Goal: Task Accomplishment & Management: Complete application form

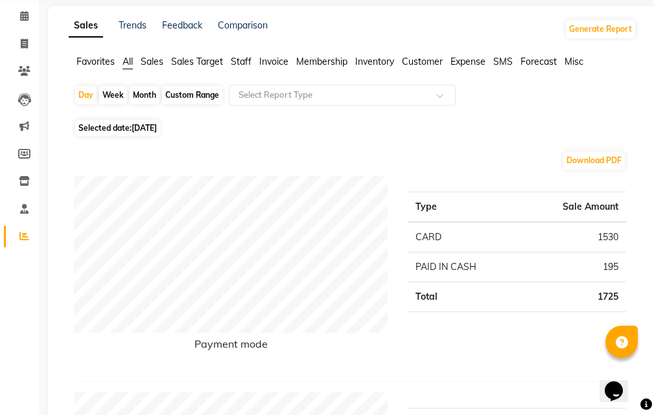
scroll to position [65, 0]
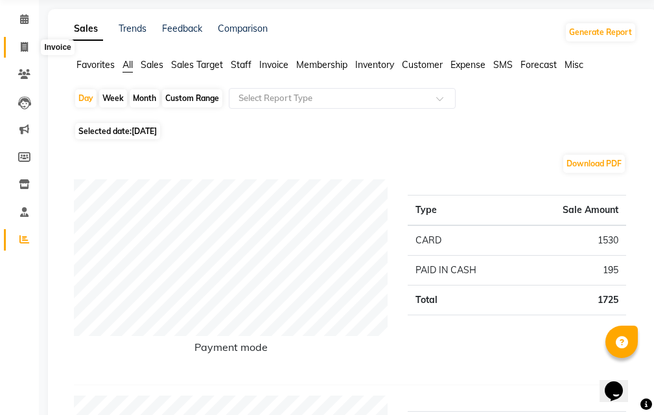
click at [29, 44] on span at bounding box center [24, 47] width 23 height 15
select select "service"
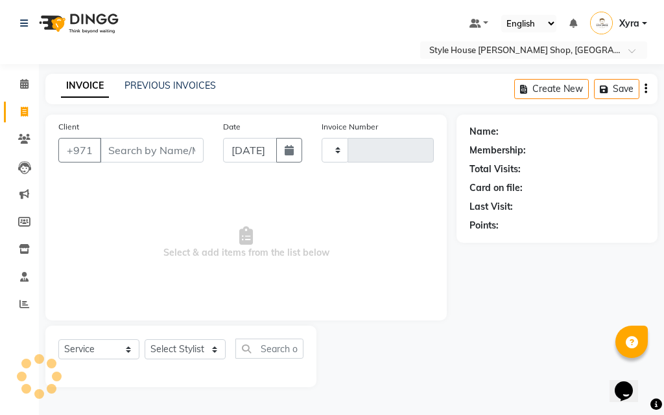
type input "0902"
select select "8421"
click at [168, 136] on div "Client +971" at bounding box center [131, 146] width 165 height 53
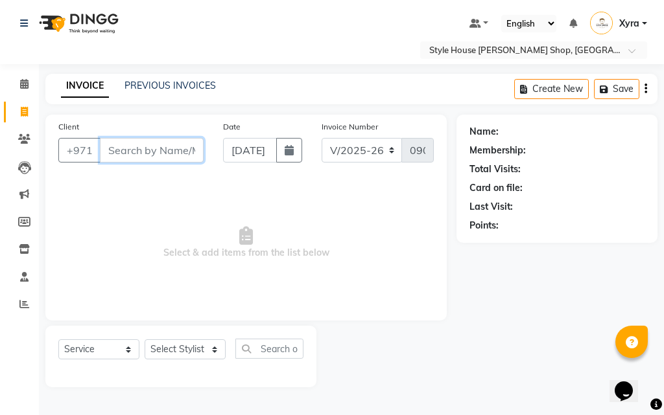
click at [167, 147] on input "Client" at bounding box center [152, 150] width 104 height 25
click at [195, 150] on input "Client" at bounding box center [152, 150] width 104 height 25
type input "525938139"
click at [188, 154] on span "Add Client" at bounding box center [169, 150] width 51 height 13
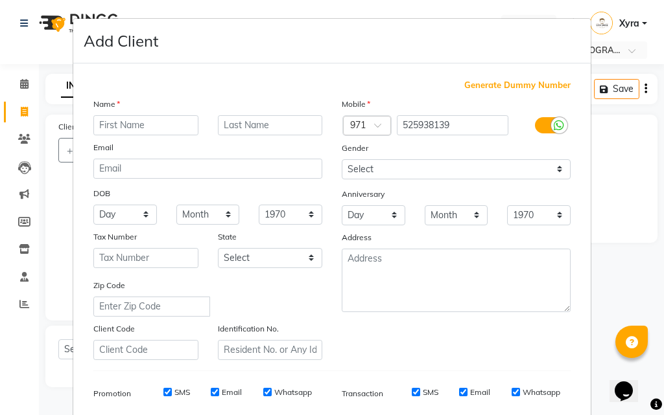
click at [176, 127] on input "text" at bounding box center [145, 125] width 105 height 20
type input "Ram"
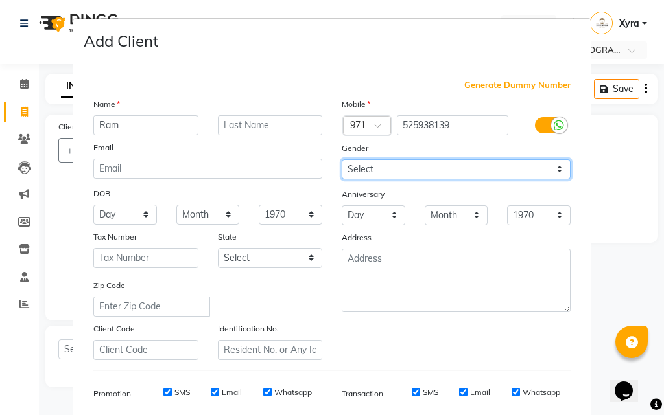
click at [540, 165] on select "Select [DEMOGRAPHIC_DATA] [DEMOGRAPHIC_DATA] Other Prefer Not To Say" at bounding box center [455, 169] width 229 height 20
select select "[DEMOGRAPHIC_DATA]"
click at [341, 159] on select "Select [DEMOGRAPHIC_DATA] [DEMOGRAPHIC_DATA] Other Prefer Not To Say" at bounding box center [455, 169] width 229 height 20
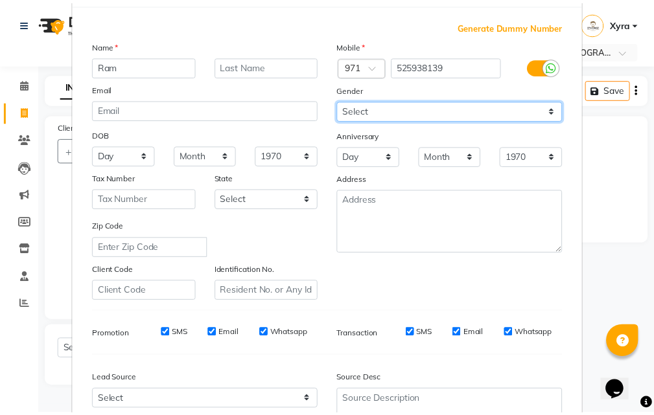
scroll to position [183, 0]
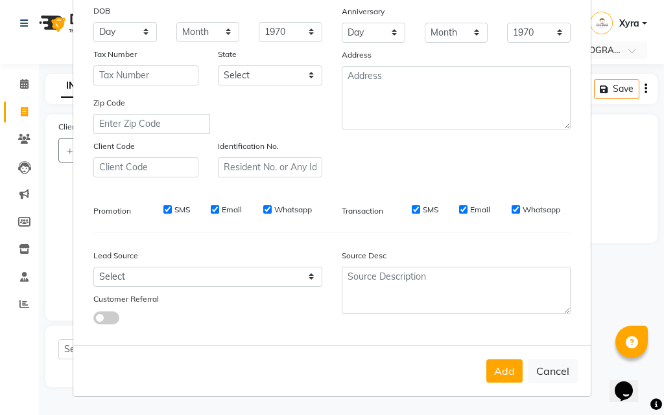
click at [509, 370] on button "Add" at bounding box center [504, 371] width 36 height 23
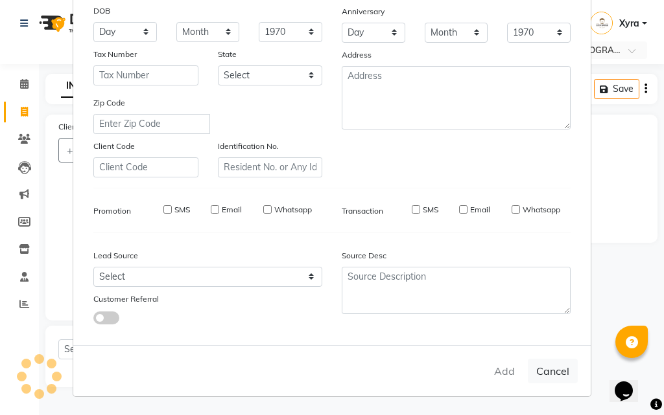
select select
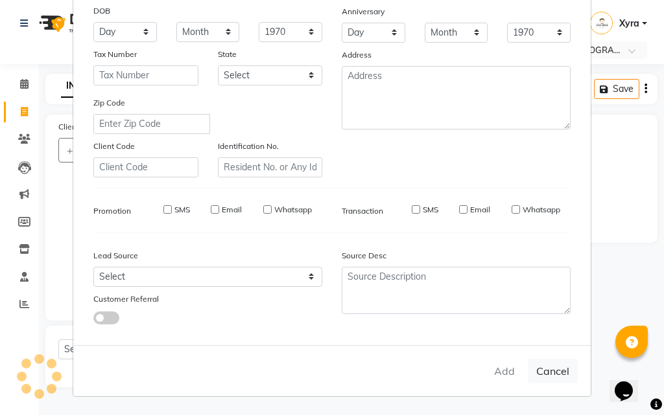
select select
checkbox input "false"
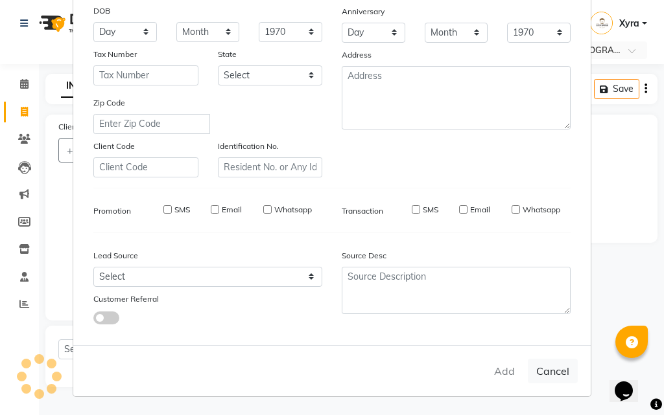
checkbox input "false"
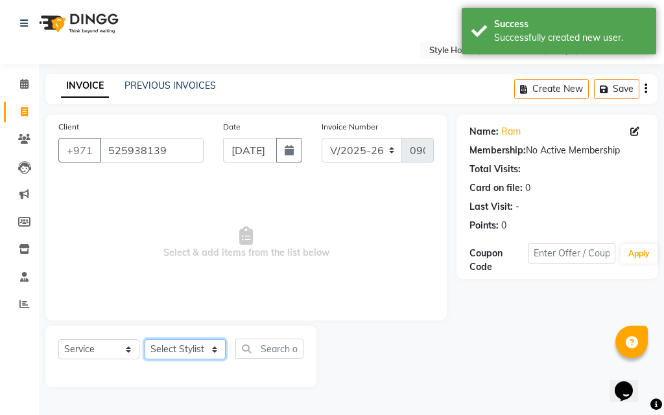
click at [207, 351] on select "Select Stylist [PERSON_NAME] ABDELHANIN [PERSON_NAME] [PERSON_NAME] [PERSON_NAM…" at bounding box center [184, 350] width 81 height 20
select select "83269"
click at [144, 340] on select "Select Stylist [PERSON_NAME] ABDELHANIN [PERSON_NAME] [PERSON_NAME] [PERSON_NAM…" at bounding box center [184, 350] width 81 height 20
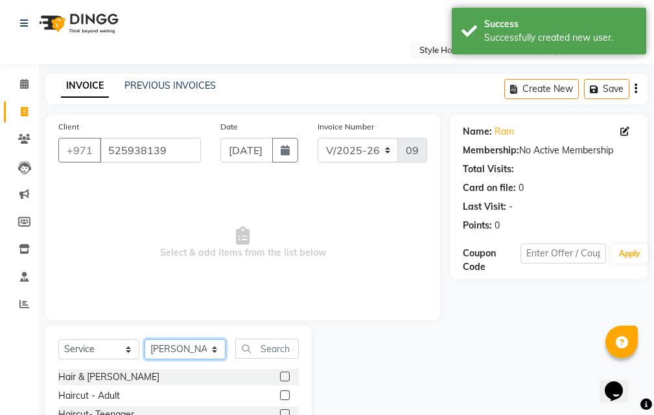
scroll to position [121, 0]
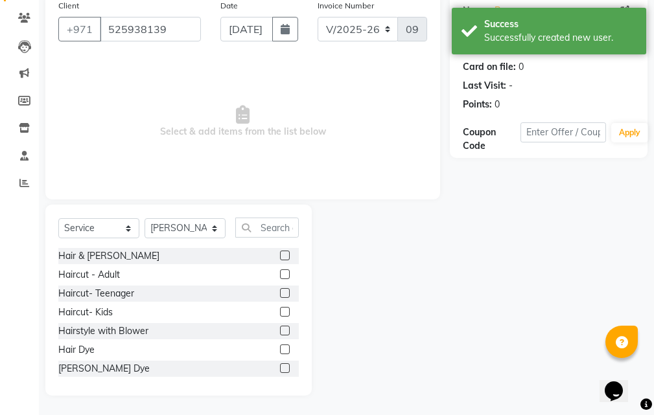
click at [280, 271] on label at bounding box center [285, 275] width 10 height 10
click at [280, 271] on input "checkbox" at bounding box center [284, 275] width 8 height 8
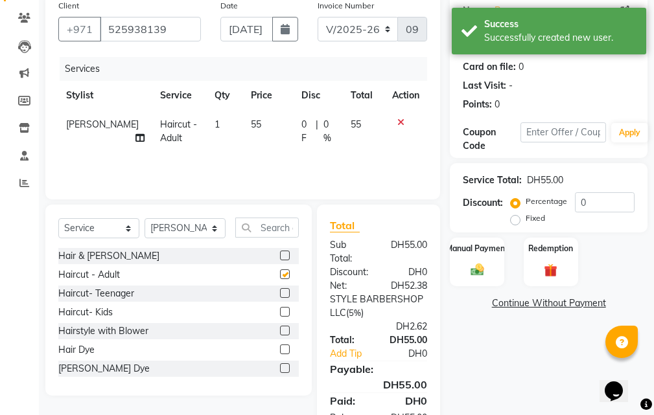
checkbox input "false"
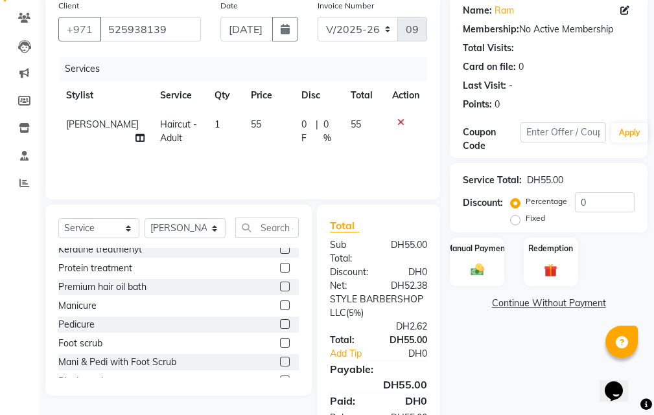
scroll to position [177, 0]
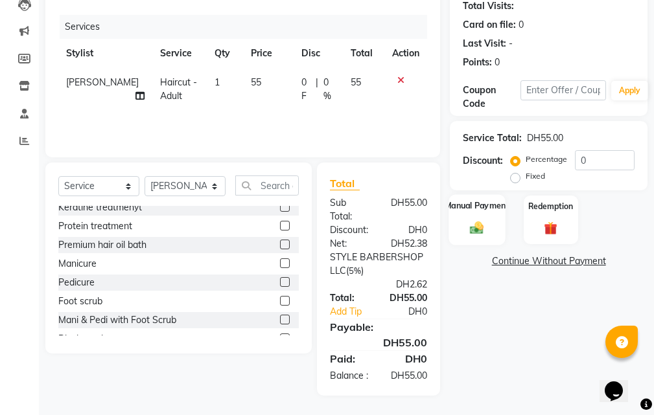
click at [481, 220] on img at bounding box center [477, 228] width 22 height 16
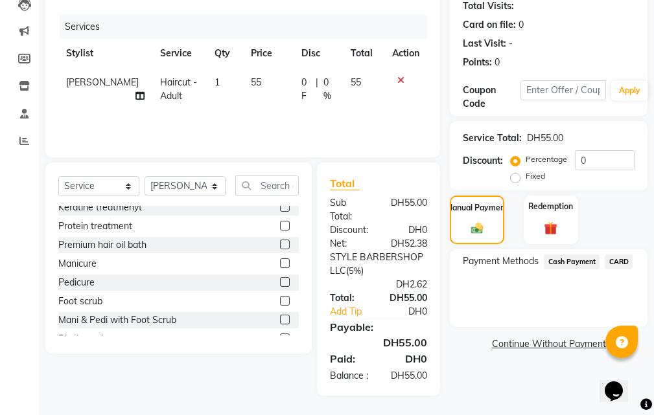
click at [619, 255] on span "CARD" at bounding box center [619, 262] width 28 height 15
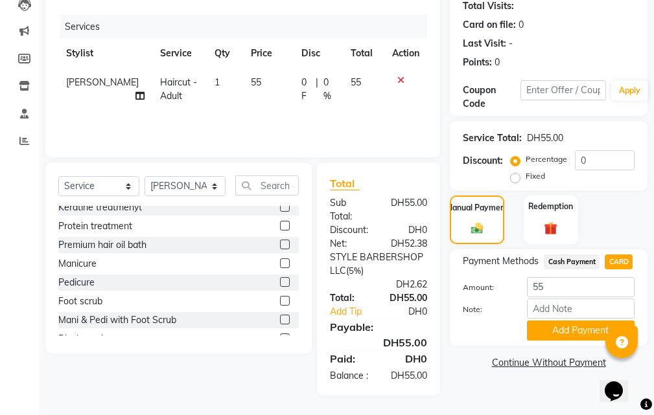
click at [566, 321] on button "Add Payment" at bounding box center [581, 331] width 108 height 20
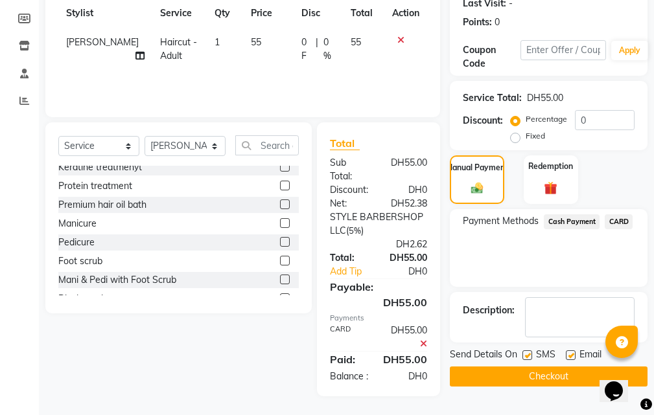
scroll to position [218, 0]
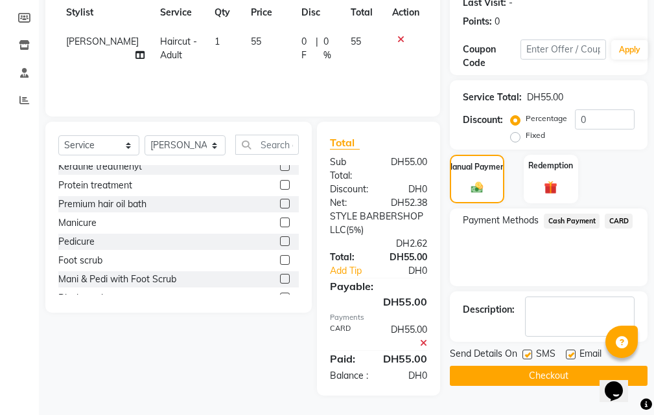
click at [518, 366] on button "Checkout" at bounding box center [549, 376] width 198 height 20
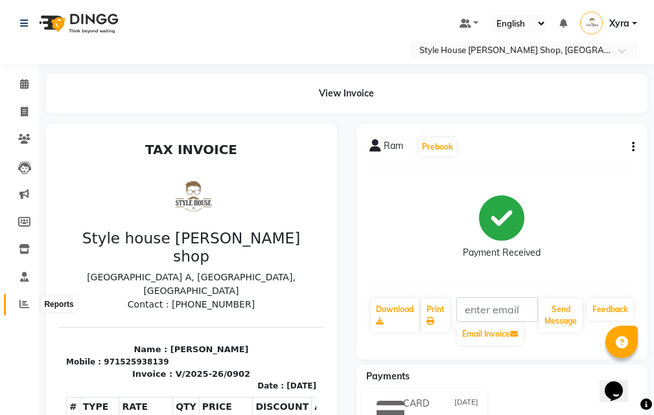
click at [34, 306] on span at bounding box center [24, 304] width 23 height 15
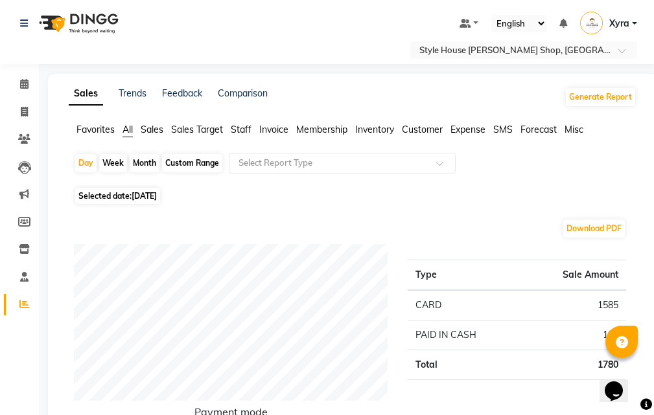
click at [154, 196] on span "[DATE]" at bounding box center [144, 196] width 25 height 10
select select "9"
select select "2025"
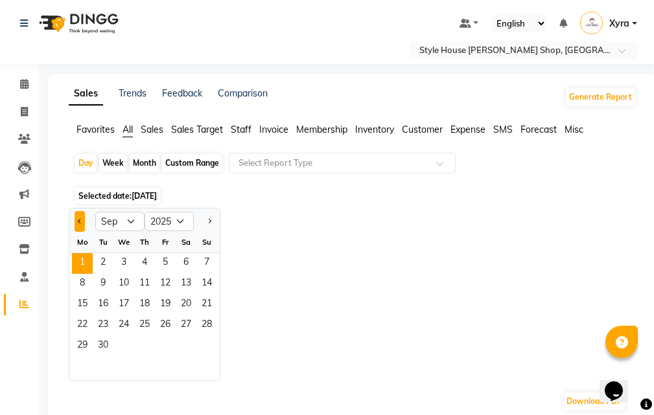
click at [80, 220] on span "Previous month" at bounding box center [80, 220] width 5 height 5
select select "8"
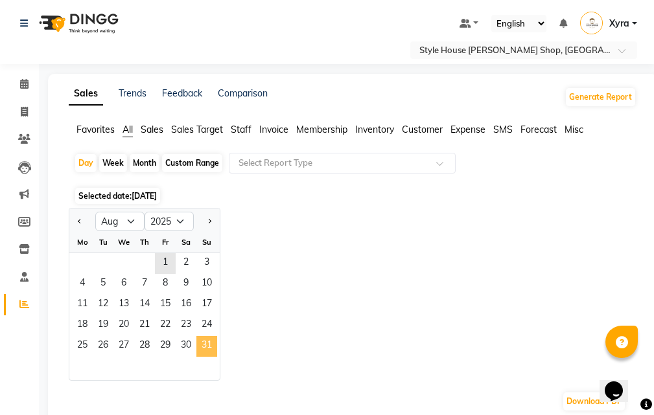
click at [204, 349] on span "31" at bounding box center [206, 346] width 21 height 21
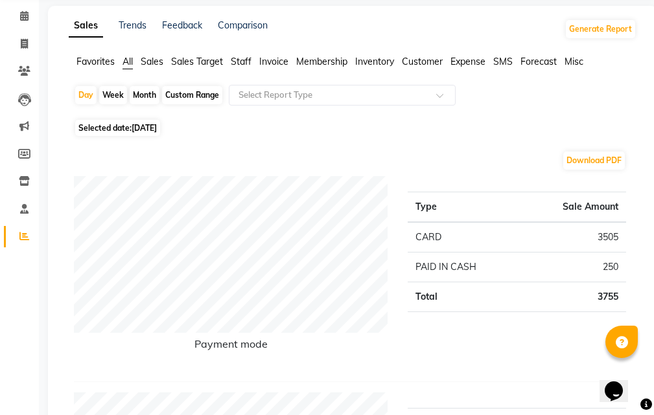
scroll to position [130, 0]
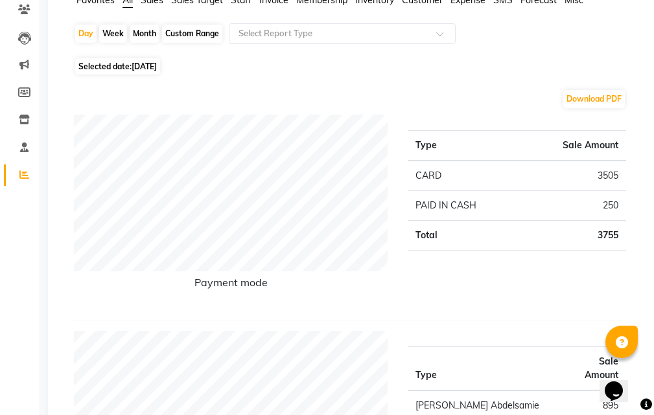
click at [157, 65] on span "[DATE]" at bounding box center [144, 67] width 25 height 10
select select "8"
select select "2025"
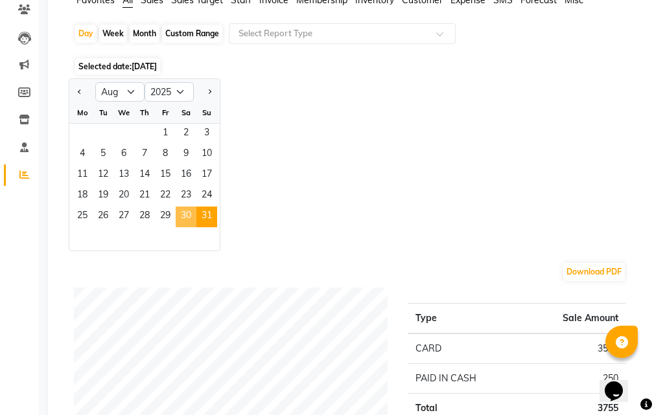
click at [185, 215] on span "30" at bounding box center [186, 217] width 21 height 21
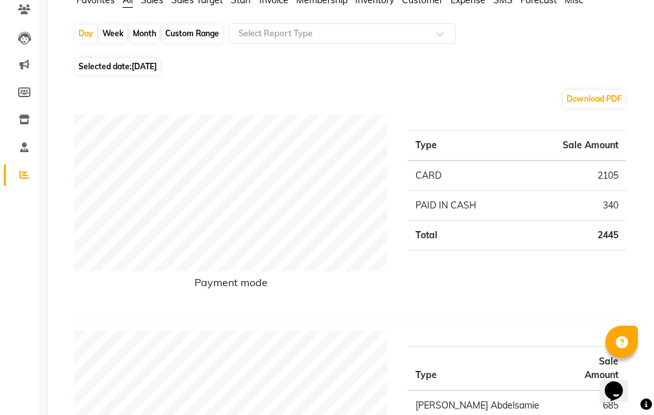
click at [160, 59] on span "Selected date: [DATE]" at bounding box center [117, 66] width 85 height 16
select select "8"
select select "2025"
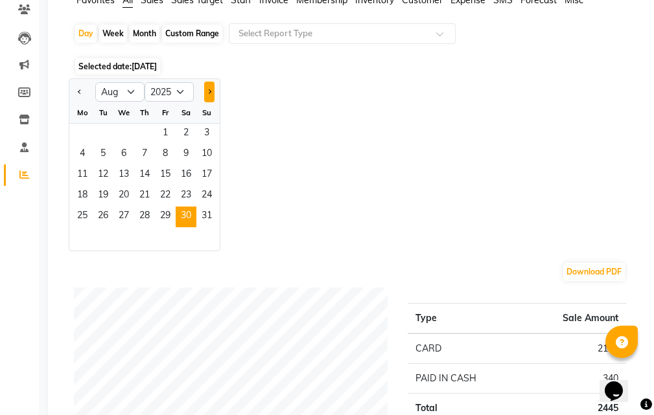
click at [209, 93] on span "Next month" at bounding box center [209, 91] width 5 height 5
select select "9"
click at [86, 133] on span "1" at bounding box center [82, 134] width 21 height 21
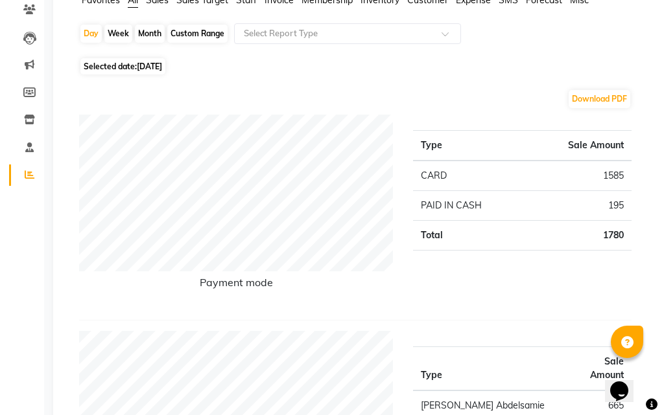
scroll to position [0, 0]
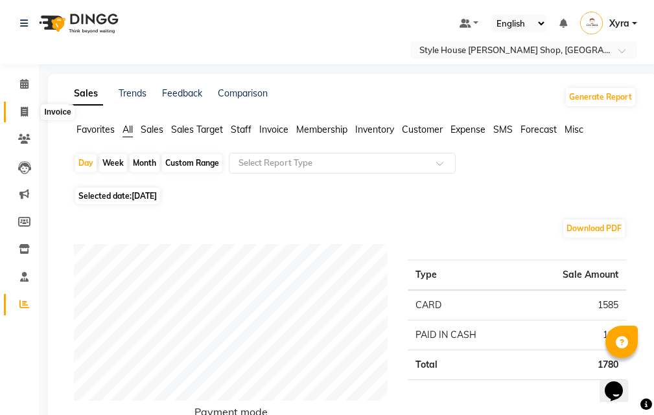
click at [18, 113] on span at bounding box center [24, 112] width 23 height 15
select select "service"
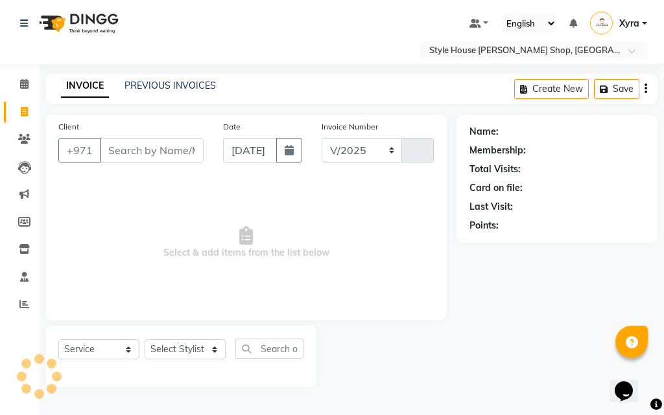
select select "8421"
type input "0903"
click at [139, 150] on input "Client" at bounding box center [152, 150] width 104 height 25
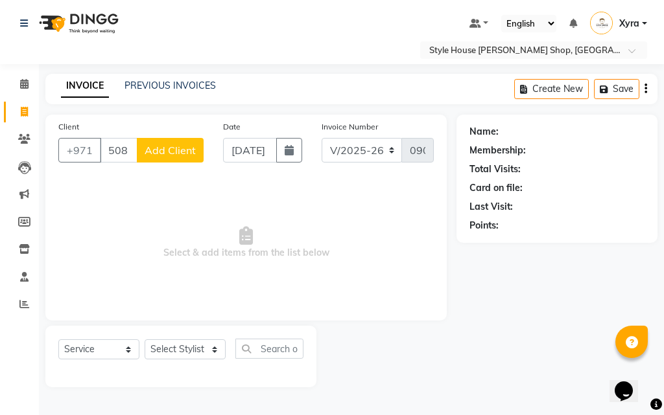
type input "508114449"
click at [175, 142] on button "Add Client" at bounding box center [170, 150] width 67 height 25
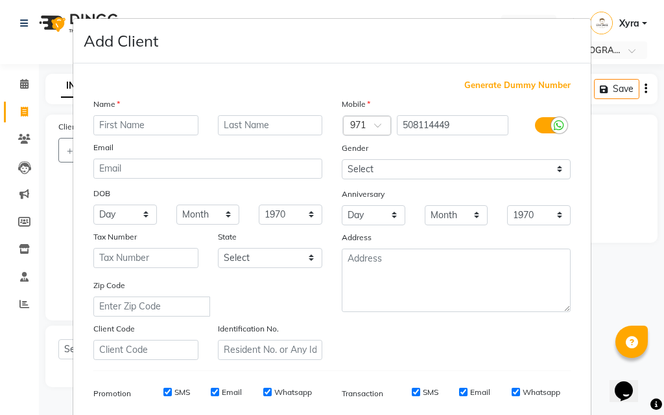
click at [157, 125] on input "text" at bounding box center [145, 125] width 105 height 20
type input "Mansor"
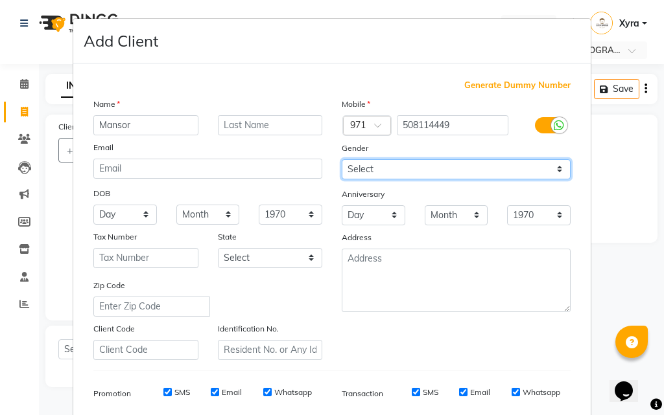
click at [412, 172] on select "Select [DEMOGRAPHIC_DATA] [DEMOGRAPHIC_DATA] Other Prefer Not To Say" at bounding box center [455, 169] width 229 height 20
select select "[DEMOGRAPHIC_DATA]"
click at [341, 159] on select "Select [DEMOGRAPHIC_DATA] [DEMOGRAPHIC_DATA] Other Prefer Not To Say" at bounding box center [455, 169] width 229 height 20
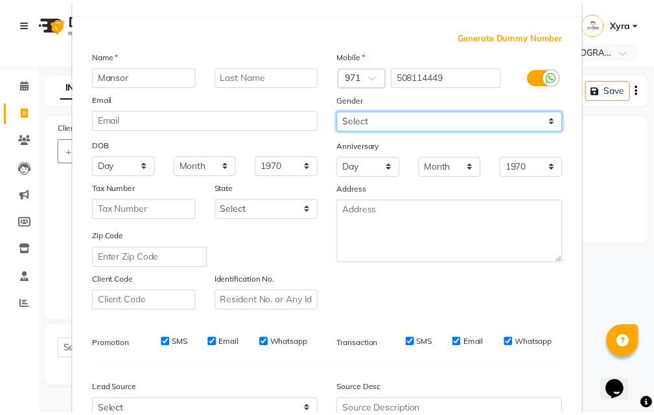
scroll to position [183, 0]
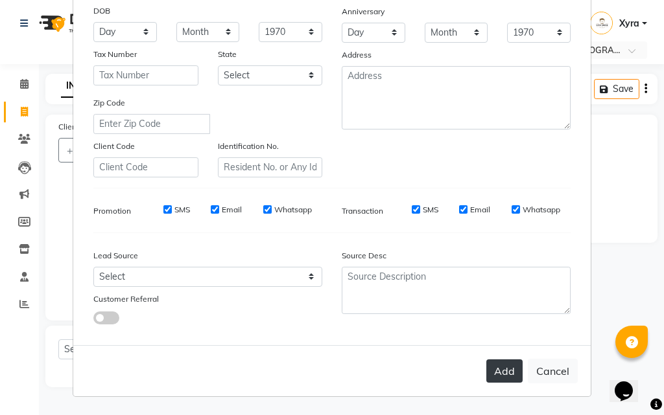
click at [501, 373] on button "Add" at bounding box center [504, 371] width 36 height 23
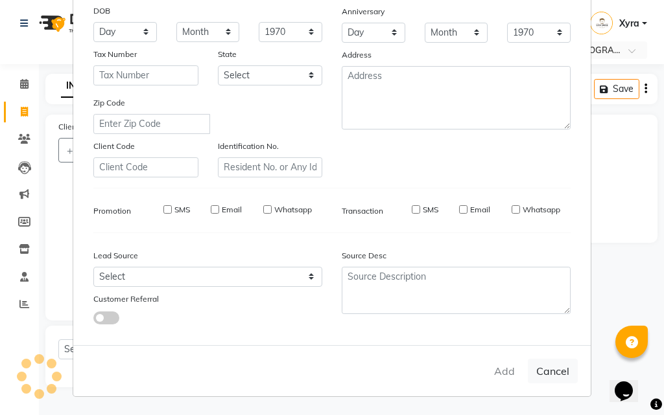
select select
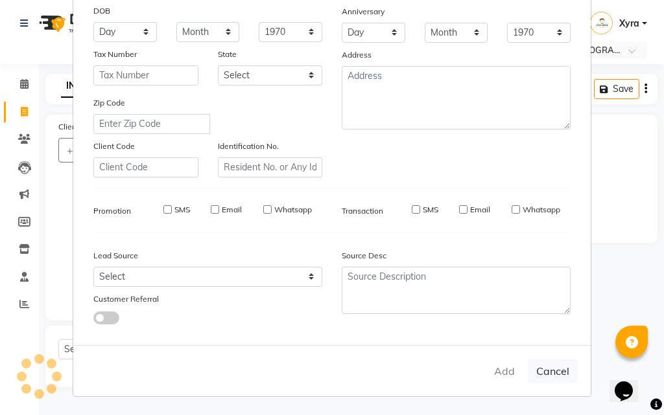
select select
checkbox input "false"
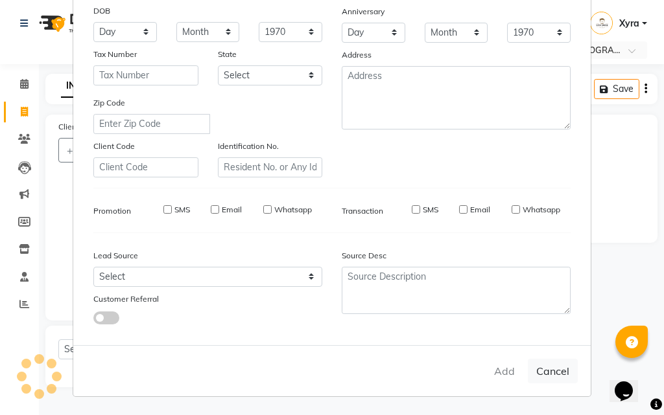
checkbox input "false"
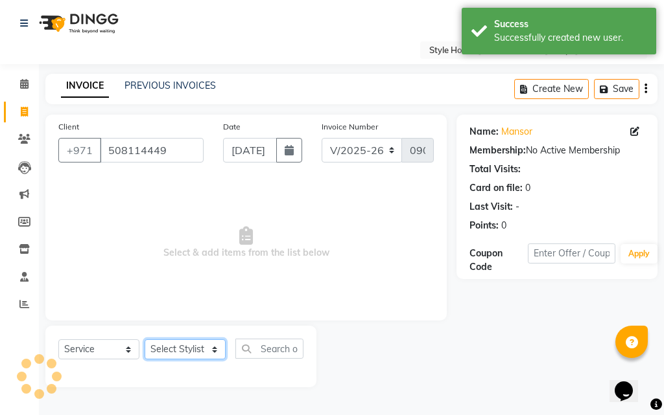
click at [213, 347] on select "Select Stylist [PERSON_NAME] ABDELHANIN [PERSON_NAME] [PERSON_NAME] [PERSON_NAM…" at bounding box center [184, 350] width 81 height 20
select select "86094"
click at [144, 340] on select "Select Stylist [PERSON_NAME] ABDELHANIN [PERSON_NAME] [PERSON_NAME] [PERSON_NAM…" at bounding box center [184, 350] width 81 height 20
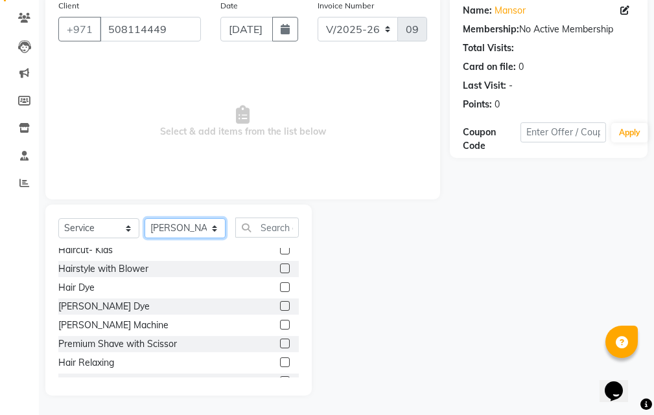
scroll to position [98, 0]
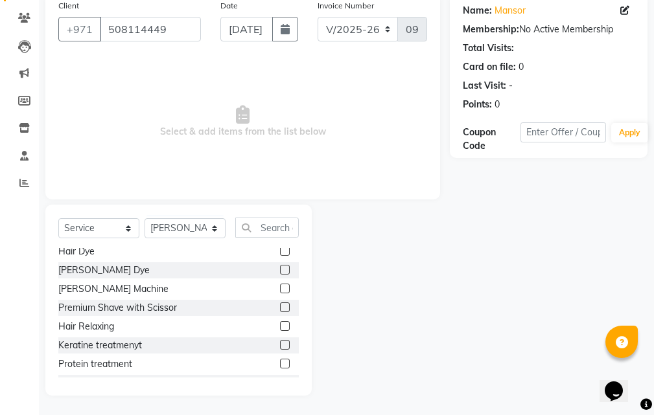
click at [280, 308] on label at bounding box center [285, 308] width 10 height 10
click at [280, 308] on input "checkbox" at bounding box center [284, 308] width 8 height 8
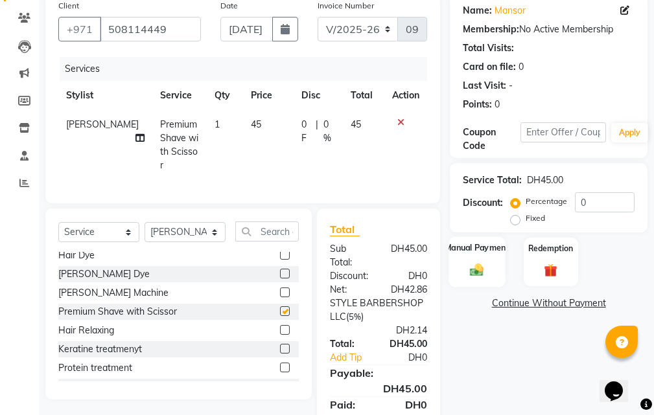
checkbox input "false"
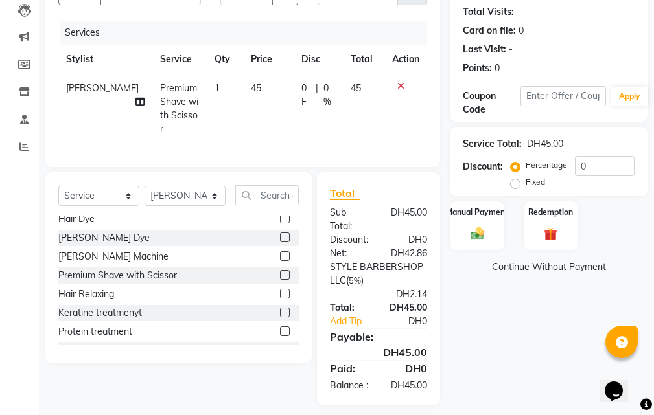
scroll to position [177, 0]
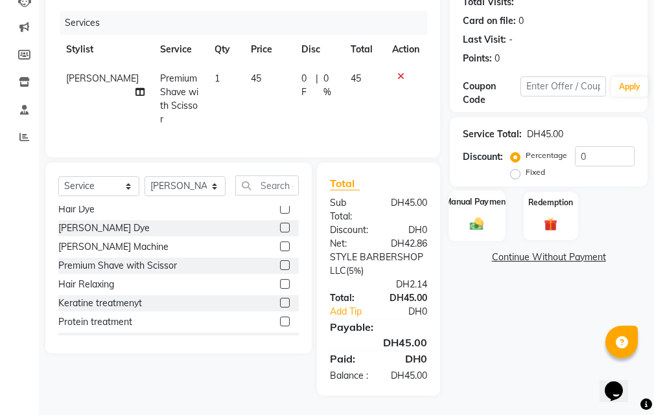
click at [473, 218] on img at bounding box center [477, 224] width 22 height 16
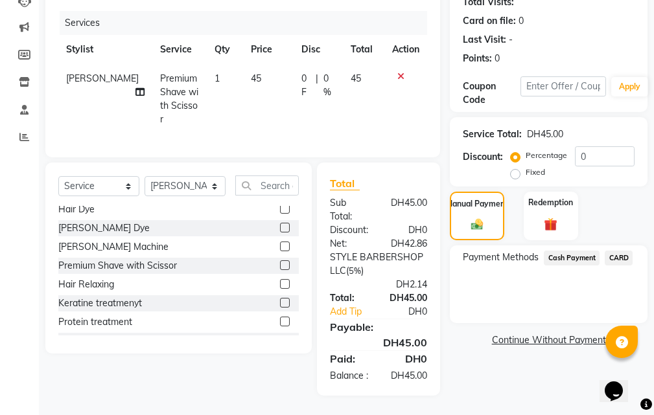
click at [624, 252] on span "CARD" at bounding box center [619, 258] width 28 height 15
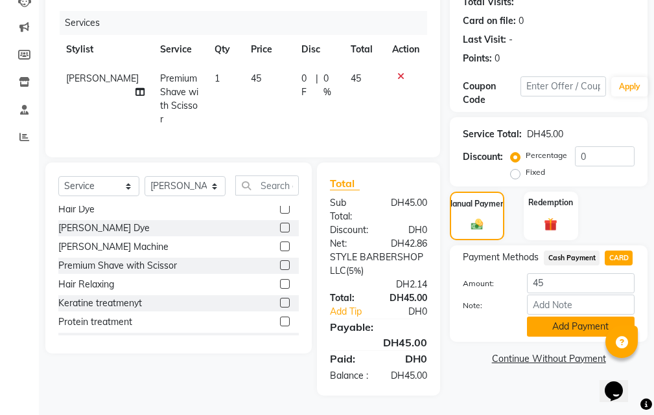
click at [555, 317] on button "Add Payment" at bounding box center [581, 327] width 108 height 20
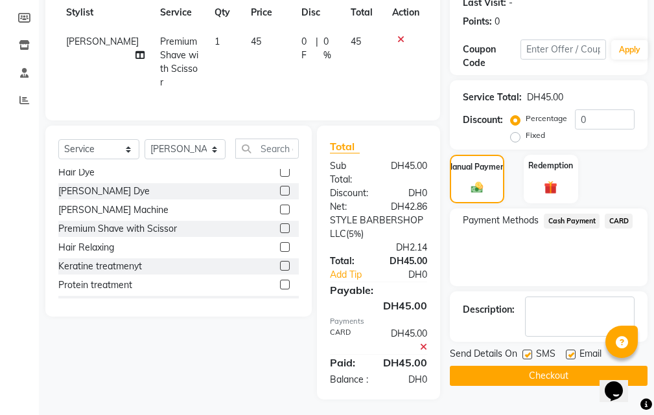
scroll to position [218, 0]
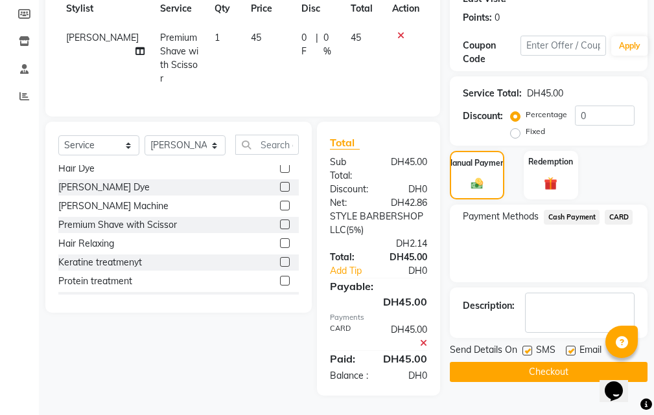
click at [526, 362] on button "Checkout" at bounding box center [549, 372] width 198 height 20
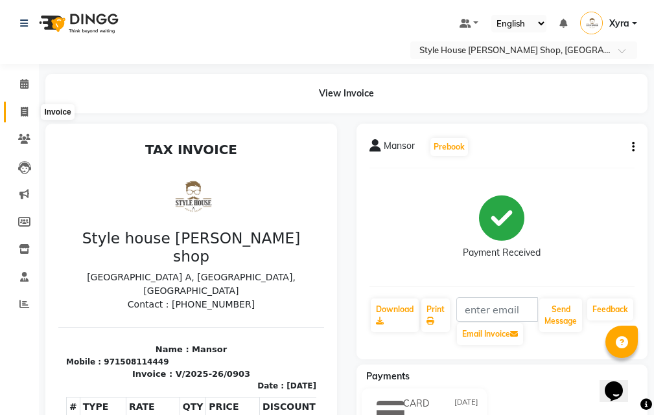
click at [25, 114] on icon at bounding box center [24, 112] width 7 height 10
select select "service"
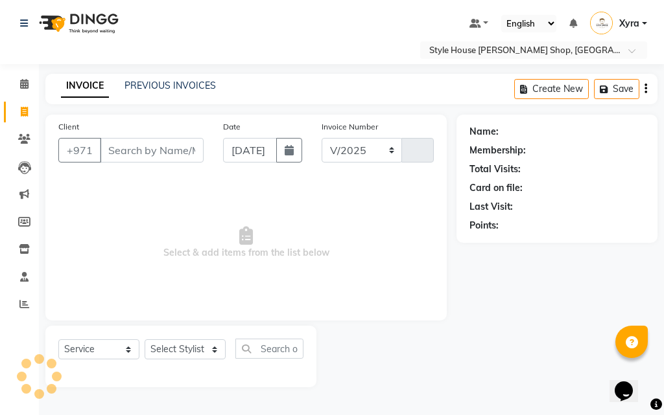
select select "8421"
type input "0904"
click at [176, 153] on input "Client" at bounding box center [152, 150] width 104 height 25
type input "525514789"
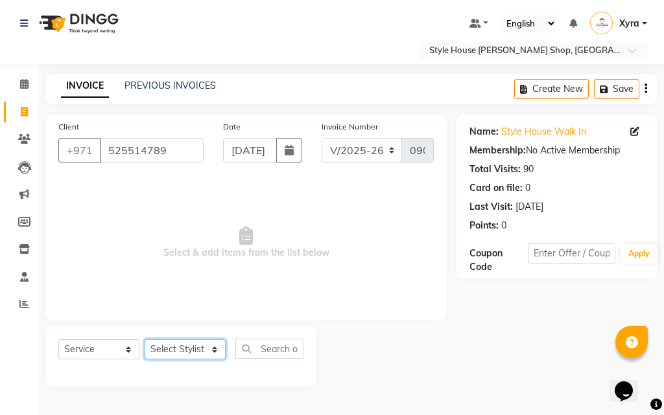
click at [198, 351] on select "Select Stylist [PERSON_NAME] ABDELHANIN [PERSON_NAME] [PERSON_NAME] [PERSON_NAM…" at bounding box center [184, 350] width 81 height 20
select select "83269"
click at [144, 340] on select "Select Stylist [PERSON_NAME] ABDELHANIN [PERSON_NAME] [PERSON_NAME] [PERSON_NAM…" at bounding box center [184, 350] width 81 height 20
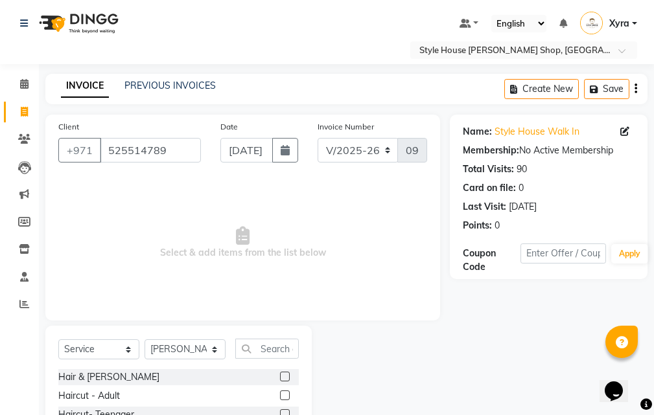
click at [280, 375] on label at bounding box center [285, 377] width 10 height 10
click at [280, 375] on input "checkbox" at bounding box center [284, 377] width 8 height 8
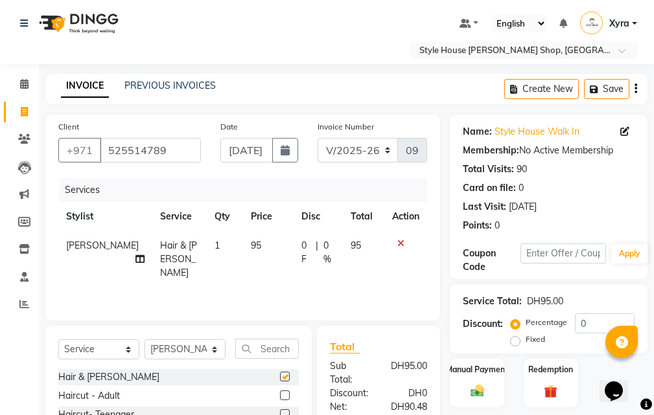
checkbox input "false"
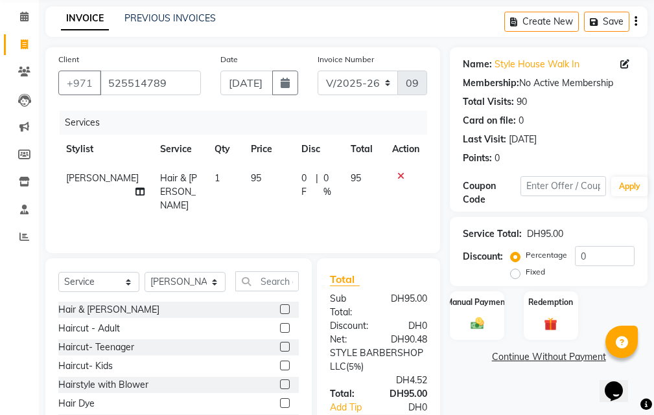
scroll to position [177, 0]
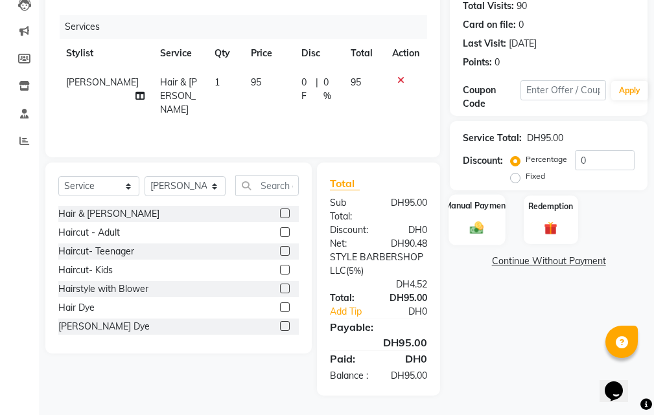
click at [481, 200] on label "Manual Payment" at bounding box center [476, 206] width 65 height 12
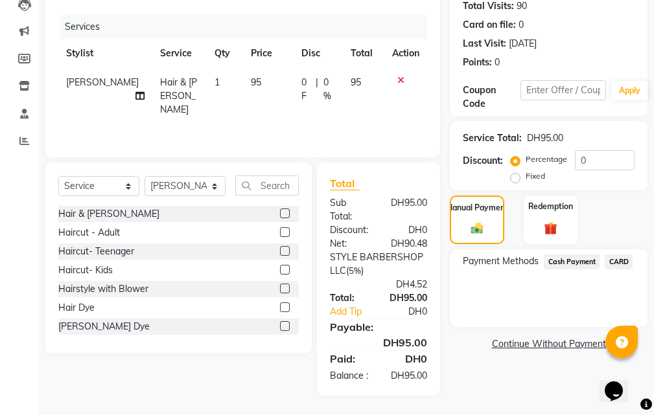
click at [610, 255] on span "CARD" at bounding box center [619, 262] width 28 height 15
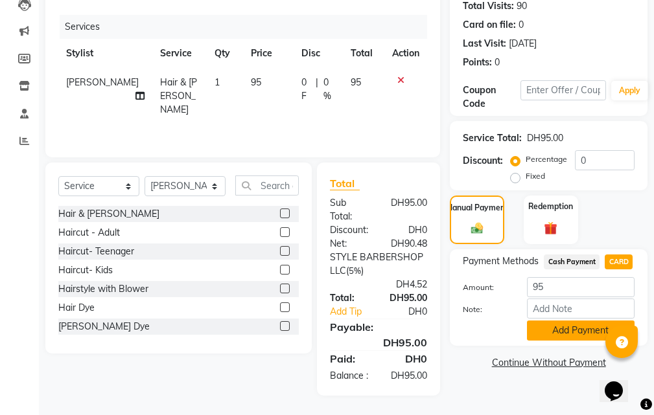
click at [582, 321] on button "Add Payment" at bounding box center [581, 331] width 108 height 20
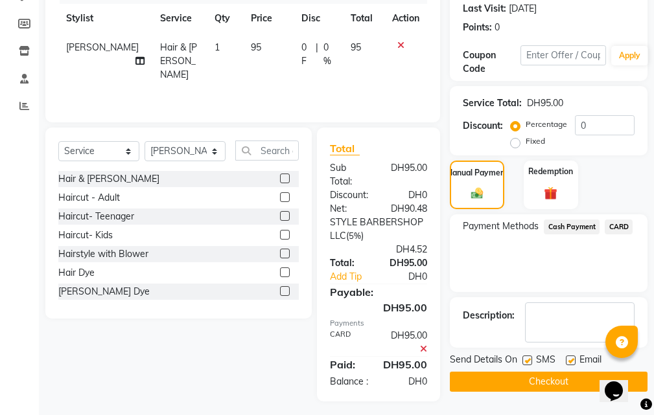
scroll to position [218, 0]
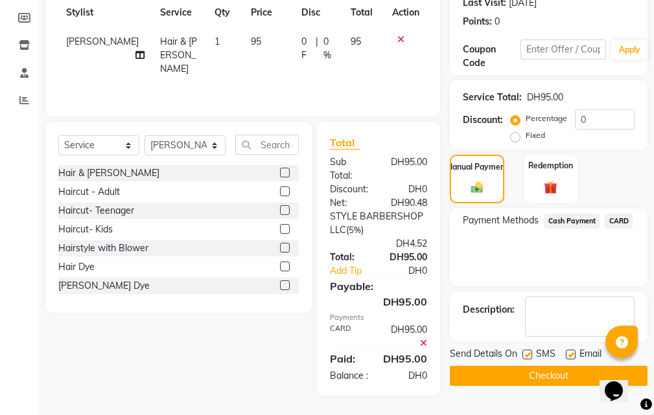
click at [507, 366] on button "Checkout" at bounding box center [549, 376] width 198 height 20
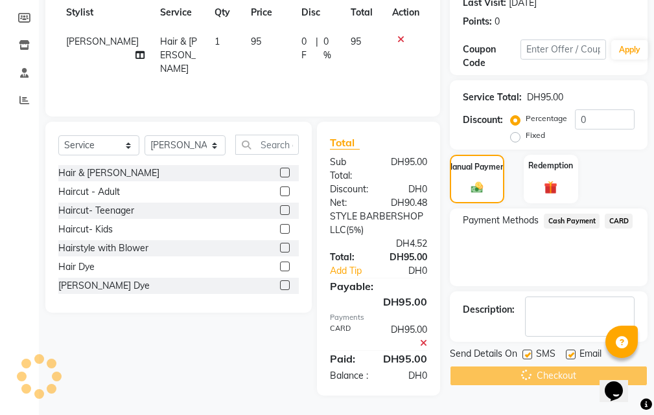
click at [507, 366] on div "Checkout" at bounding box center [549, 376] width 198 height 20
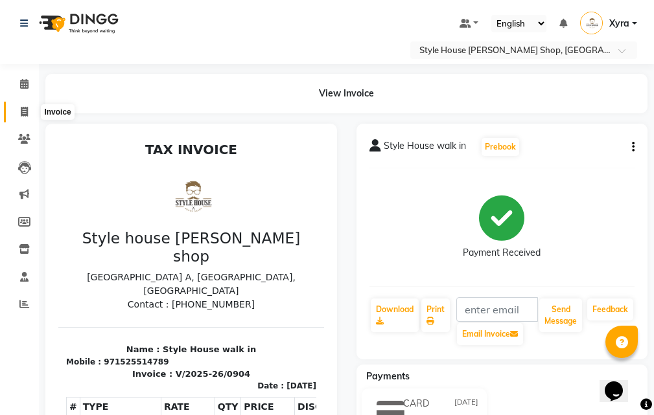
click at [23, 107] on icon at bounding box center [24, 112] width 7 height 10
select select "service"
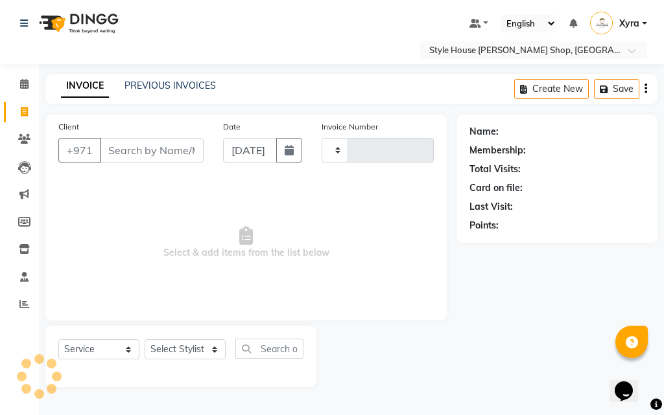
type input "0905"
select select "8421"
click at [130, 146] on input "Client" at bounding box center [152, 150] width 104 height 25
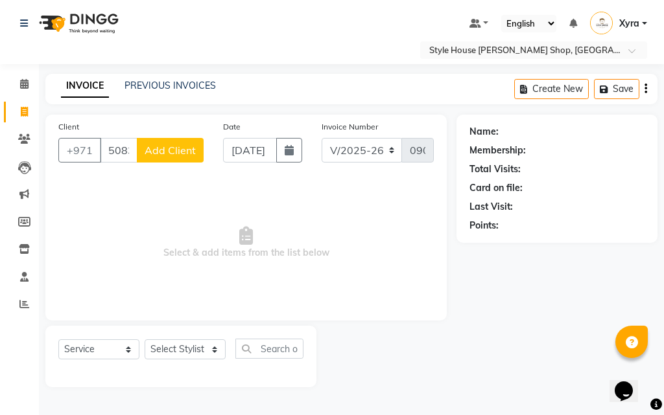
type input "508303303"
click at [150, 146] on span "Add Client" at bounding box center [169, 150] width 51 height 13
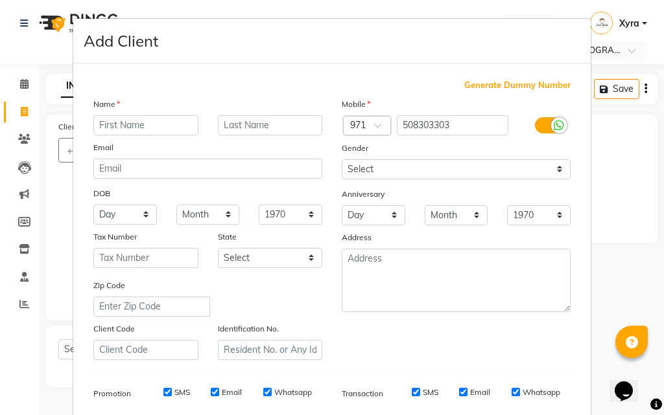
click at [143, 118] on input "text" at bounding box center [145, 125] width 105 height 20
type input "Sulthan"
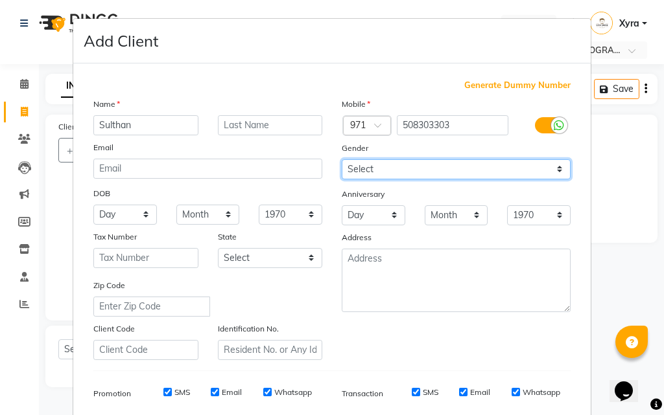
click at [380, 172] on select "Select [DEMOGRAPHIC_DATA] [DEMOGRAPHIC_DATA] Other Prefer Not To Say" at bounding box center [455, 169] width 229 height 20
select select "[DEMOGRAPHIC_DATA]"
click at [341, 159] on select "Select [DEMOGRAPHIC_DATA] [DEMOGRAPHIC_DATA] Other Prefer Not To Say" at bounding box center [455, 169] width 229 height 20
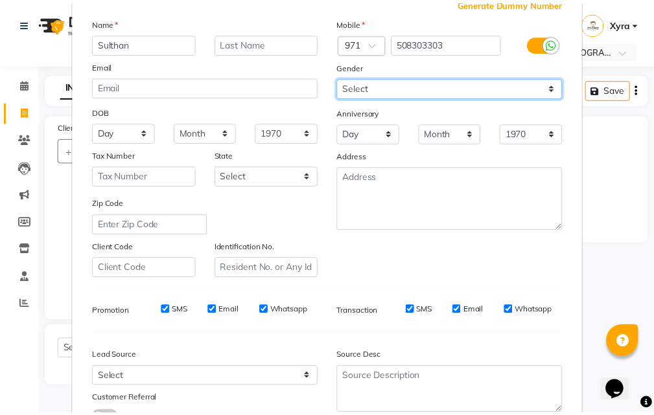
scroll to position [183, 0]
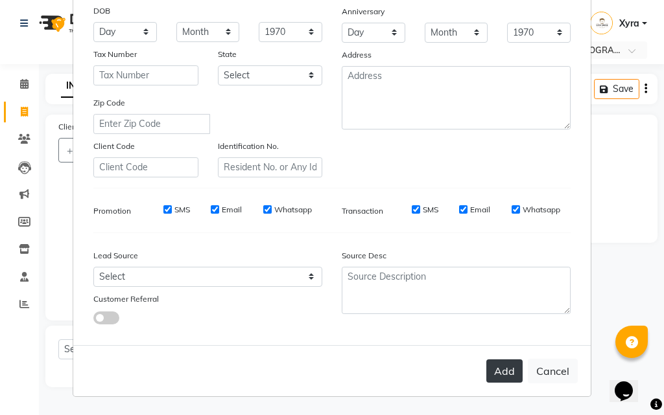
click at [498, 367] on button "Add" at bounding box center [504, 371] width 36 height 23
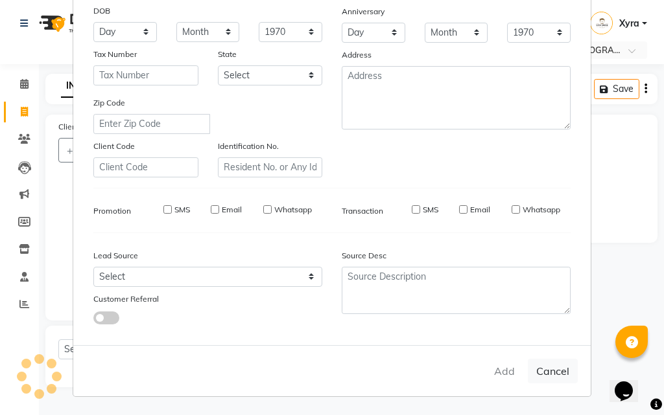
select select
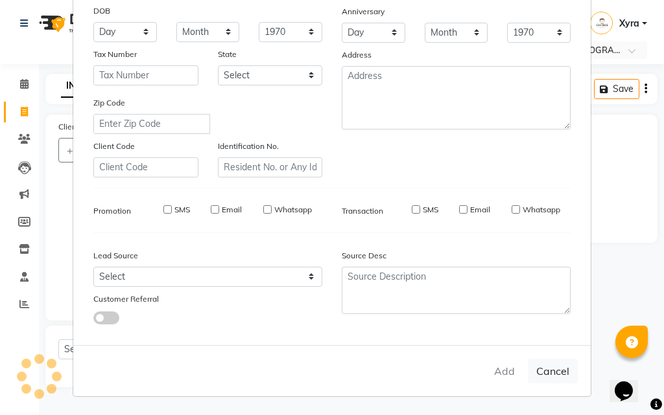
select select
checkbox input "false"
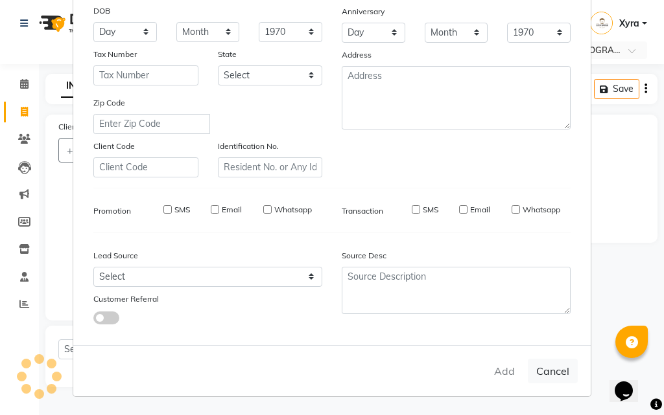
checkbox input "false"
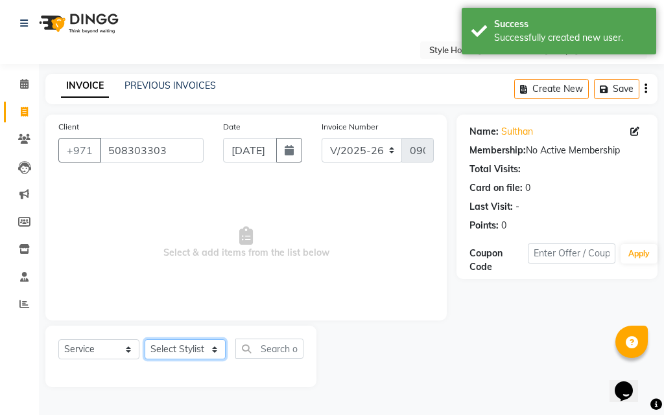
click at [205, 351] on select "Select Stylist [PERSON_NAME] ABDELHANIN [PERSON_NAME] [PERSON_NAME] [PERSON_NAM…" at bounding box center [184, 350] width 81 height 20
select select "83268"
click at [144, 340] on select "Select Stylist [PERSON_NAME] ABDELHANIN [PERSON_NAME] [PERSON_NAME] [PERSON_NAM…" at bounding box center [184, 350] width 81 height 20
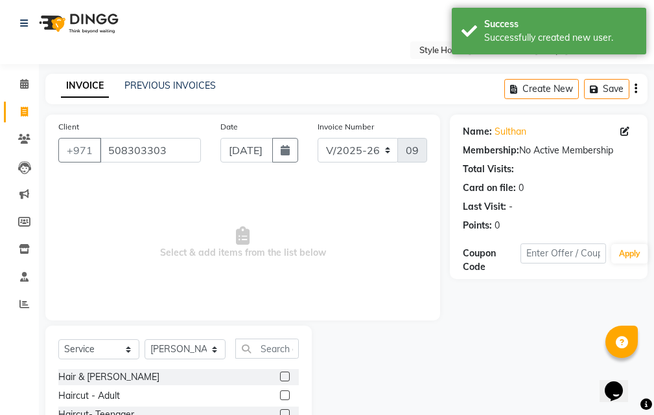
click at [280, 378] on label at bounding box center [285, 377] width 10 height 10
click at [280, 378] on input "checkbox" at bounding box center [284, 377] width 8 height 8
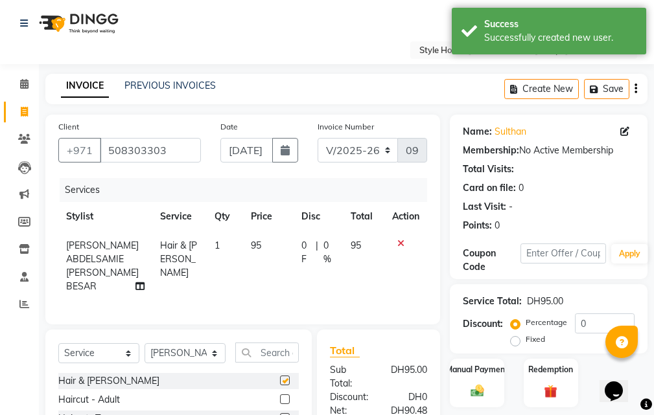
checkbox input "false"
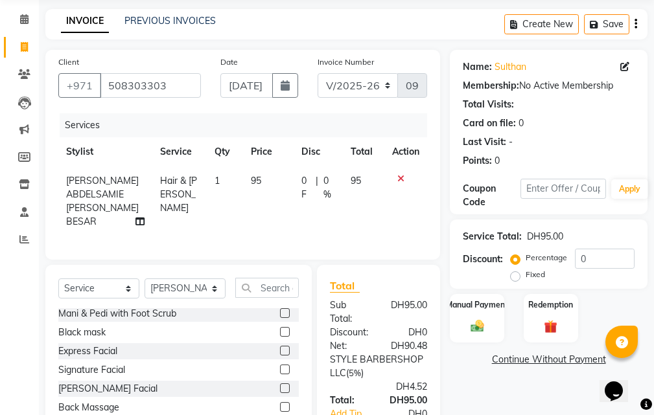
scroll to position [292, 0]
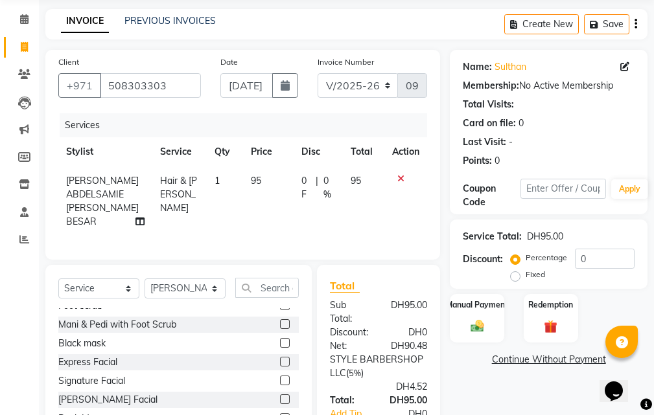
click at [282, 352] on div at bounding box center [289, 344] width 19 height 16
click at [280, 348] on label at bounding box center [285, 343] width 10 height 10
click at [280, 348] on input "checkbox" at bounding box center [284, 344] width 8 height 8
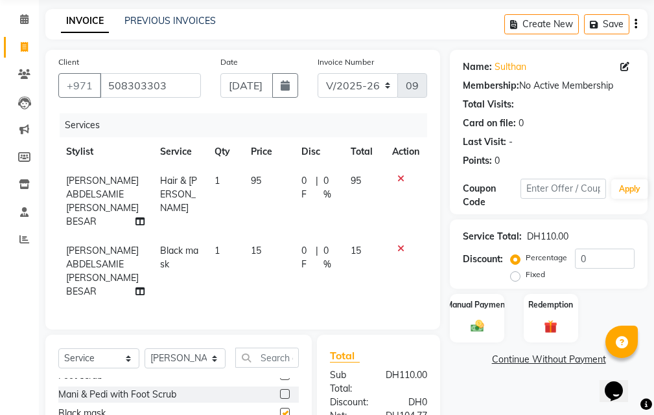
checkbox input "false"
click at [397, 247] on div at bounding box center [405, 248] width 27 height 9
click at [401, 251] on icon at bounding box center [400, 248] width 7 height 9
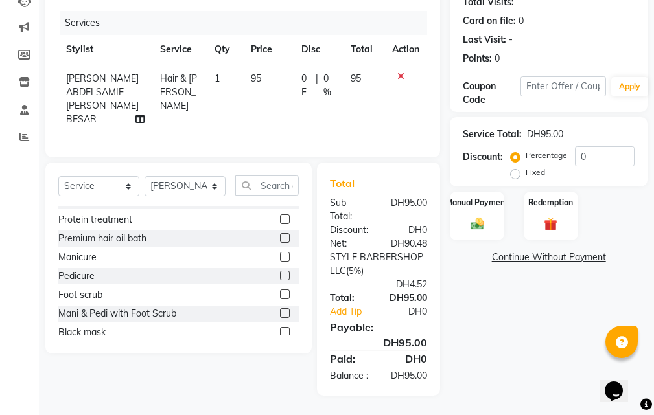
scroll to position [238, 0]
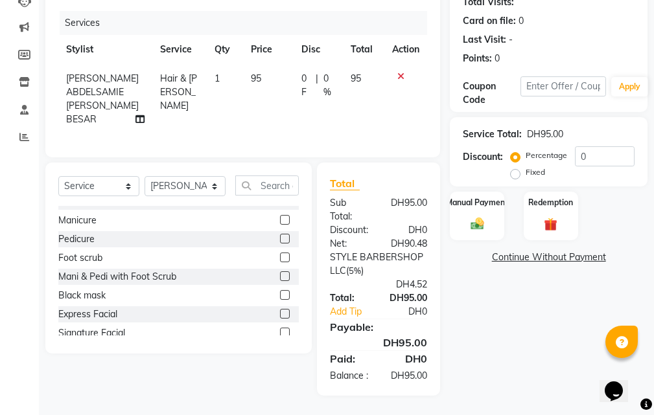
click at [280, 309] on label at bounding box center [285, 314] width 10 height 10
click at [280, 310] on input "checkbox" at bounding box center [284, 314] width 8 height 8
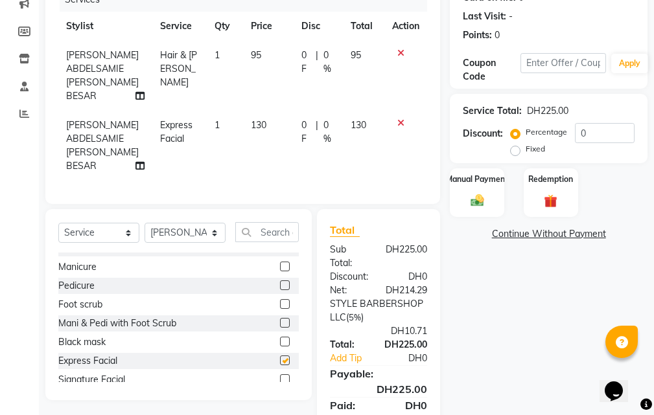
checkbox input "false"
click at [402, 121] on icon at bounding box center [400, 123] width 7 height 9
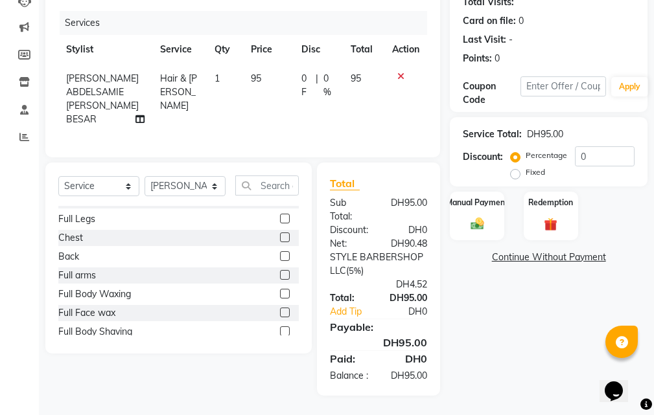
scroll to position [472, 0]
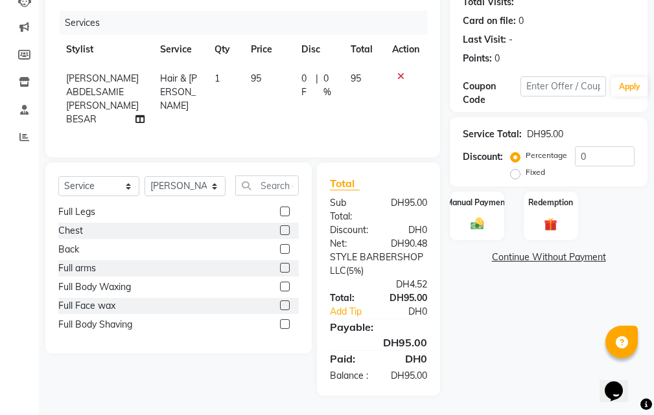
click at [280, 301] on label at bounding box center [285, 306] width 10 height 10
click at [280, 302] on input "checkbox" at bounding box center [284, 306] width 8 height 8
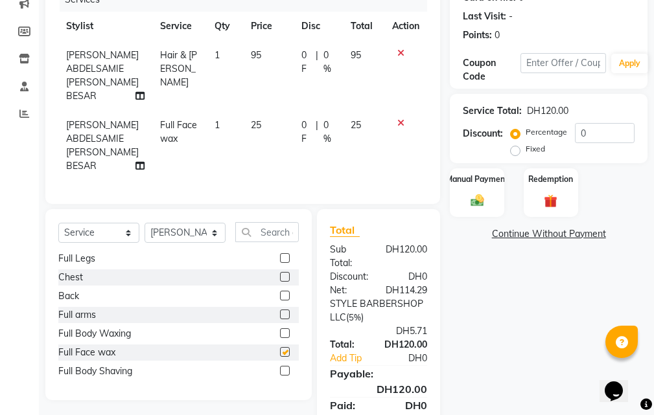
checkbox input "false"
click at [479, 210] on div "Manual Payment" at bounding box center [477, 192] width 56 height 51
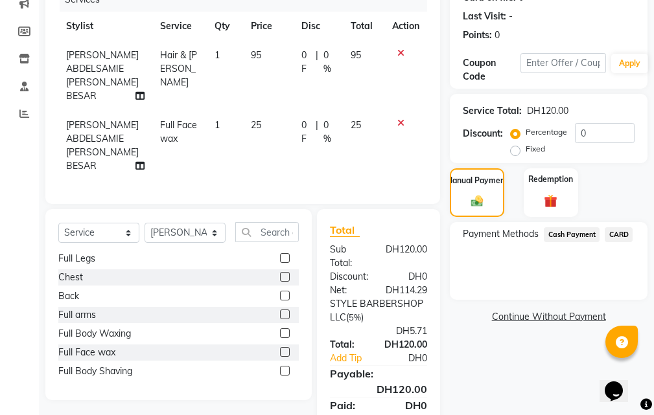
click at [618, 237] on span "CARD" at bounding box center [619, 234] width 28 height 15
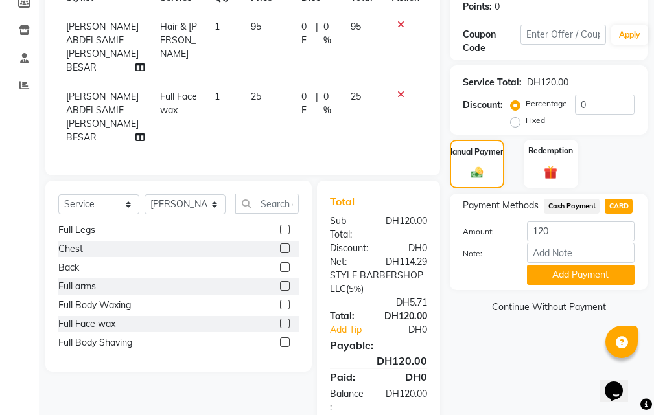
scroll to position [260, 0]
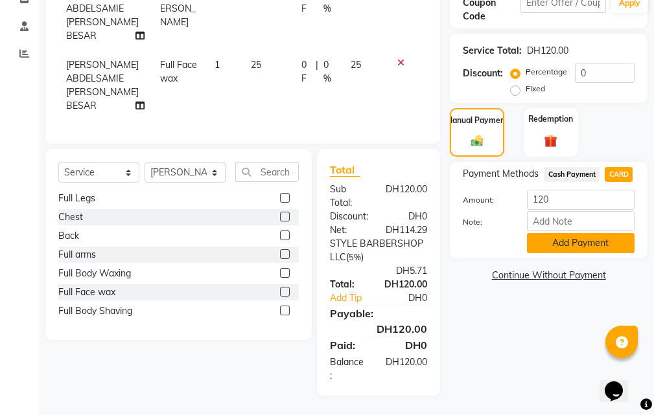
click at [583, 235] on button "Add Payment" at bounding box center [581, 243] width 108 height 20
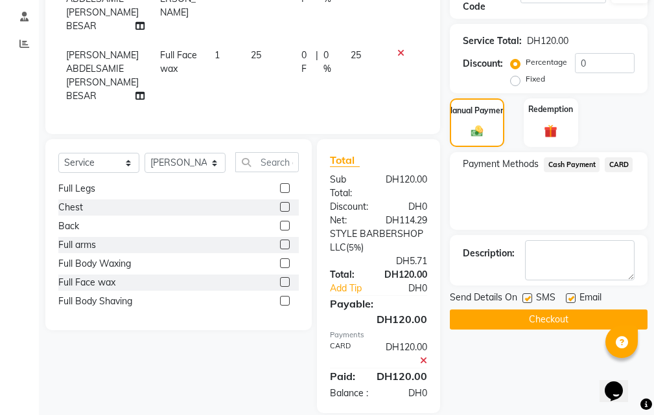
click at [583, 235] on div "Description:" at bounding box center [549, 260] width 198 height 51
click at [532, 327] on button "Checkout" at bounding box center [549, 320] width 198 height 20
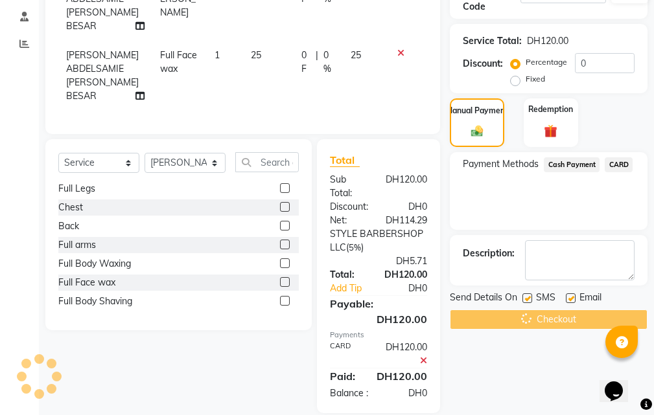
click at [533, 324] on div "Checkout" at bounding box center [549, 320] width 198 height 20
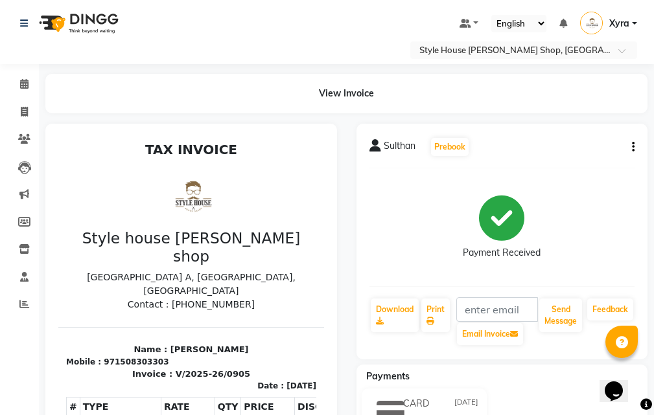
click at [623, 288] on div "Sulthan Prebook Payment Received Download Print Email Invoice Send Message Feed…" at bounding box center [502, 242] width 292 height 236
click at [25, 110] on icon at bounding box center [24, 112] width 7 height 10
select select "service"
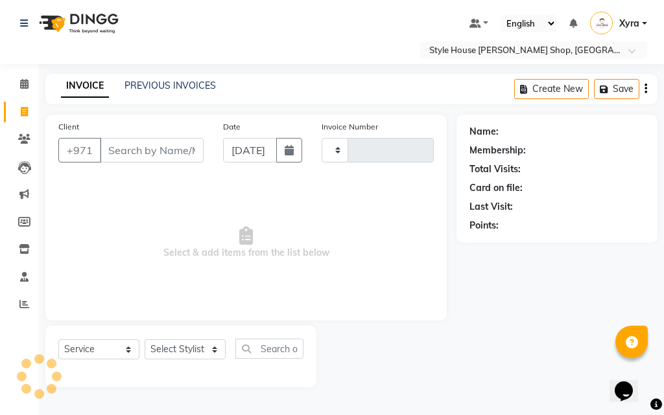
type input "0906"
select select "8421"
click at [153, 148] on input "Client" at bounding box center [152, 150] width 104 height 25
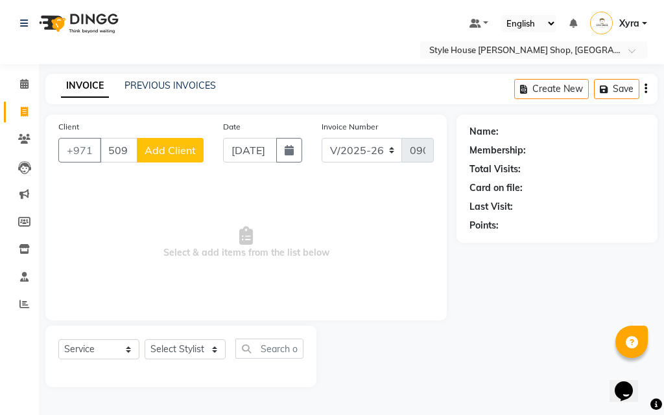
type input "509181444"
click at [156, 149] on span "Add Client" at bounding box center [169, 150] width 51 height 13
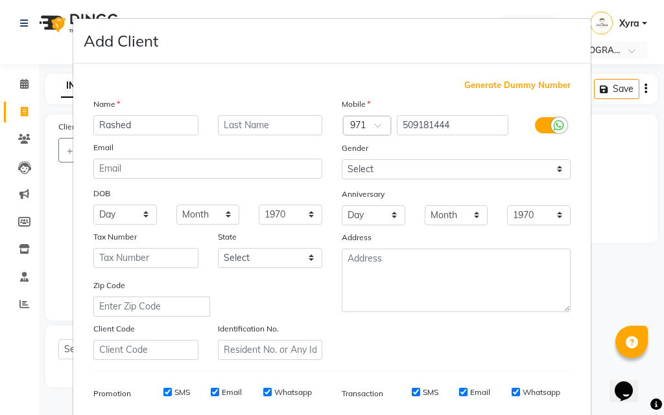
type input "Rashed"
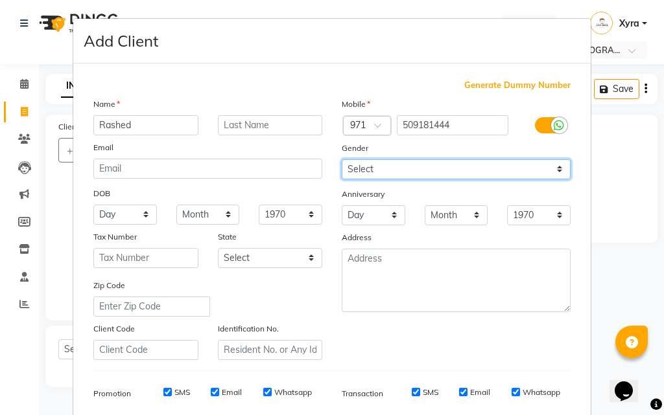
click at [450, 172] on select "Select [DEMOGRAPHIC_DATA] [DEMOGRAPHIC_DATA] Other Prefer Not To Say" at bounding box center [455, 169] width 229 height 20
select select "[DEMOGRAPHIC_DATA]"
click at [341, 159] on select "Select [DEMOGRAPHIC_DATA] [DEMOGRAPHIC_DATA] Other Prefer Not To Say" at bounding box center [455, 169] width 229 height 20
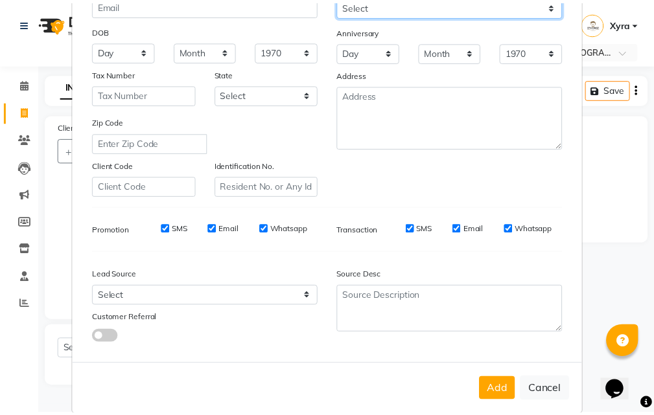
scroll to position [183, 0]
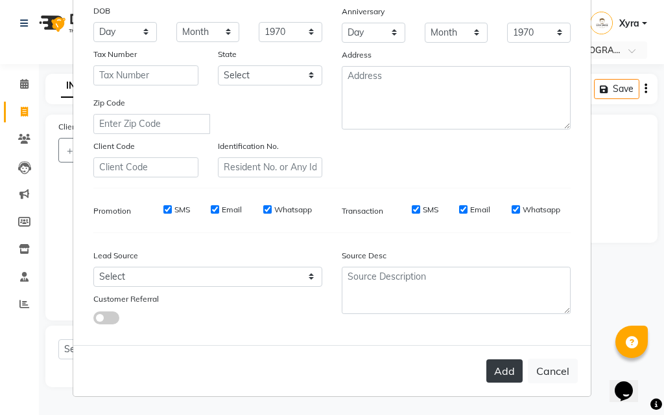
click at [509, 378] on button "Add" at bounding box center [504, 371] width 36 height 23
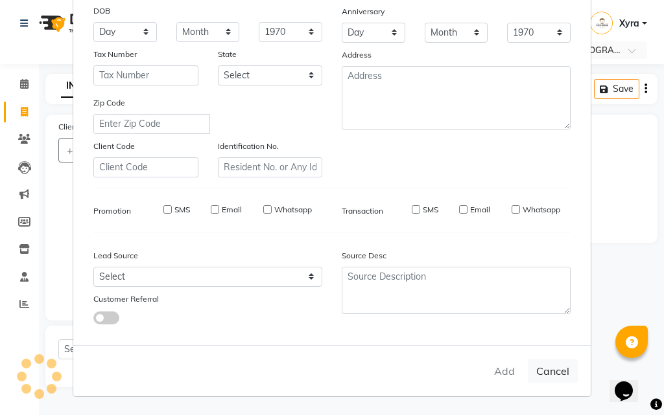
select select
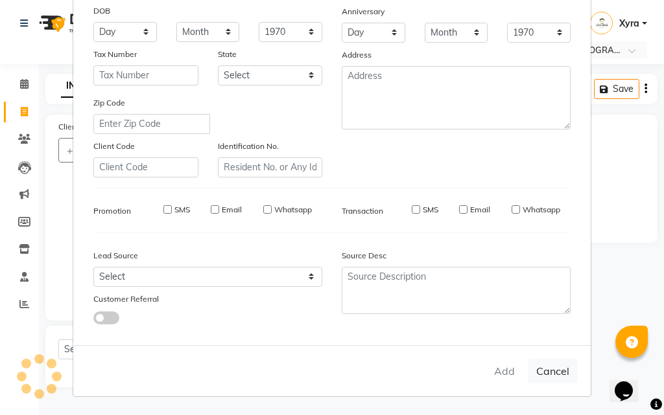
select select
checkbox input "false"
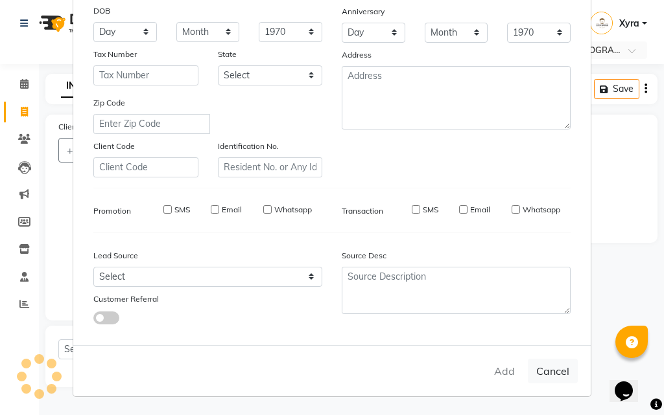
checkbox input "false"
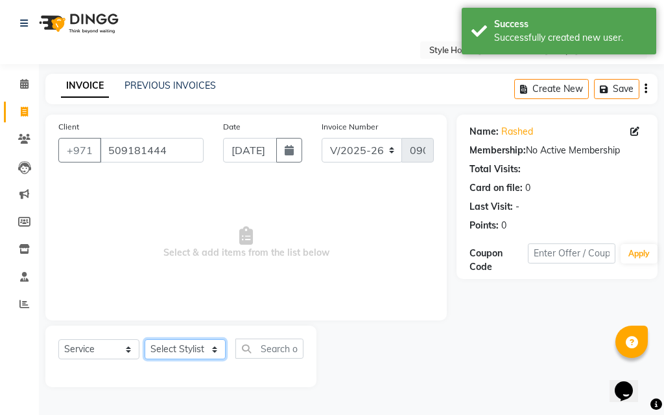
click at [211, 351] on select "Select Stylist [PERSON_NAME] ABDELHANIN [PERSON_NAME] [PERSON_NAME] [PERSON_NAM…" at bounding box center [184, 350] width 81 height 20
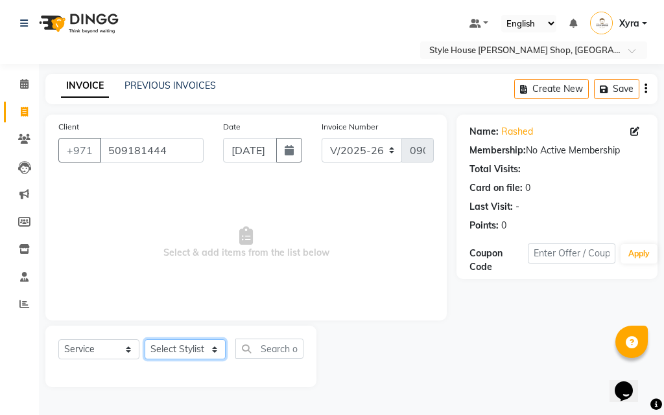
select select "83269"
click at [144, 340] on select "Select Stylist [PERSON_NAME] ABDELHANIN [PERSON_NAME] [PERSON_NAME] [PERSON_NAM…" at bounding box center [184, 350] width 81 height 20
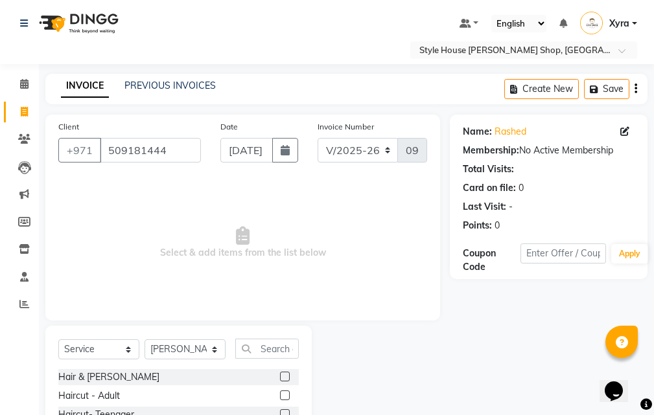
click at [280, 393] on label at bounding box center [285, 396] width 10 height 10
click at [280, 393] on input "checkbox" at bounding box center [284, 396] width 8 height 8
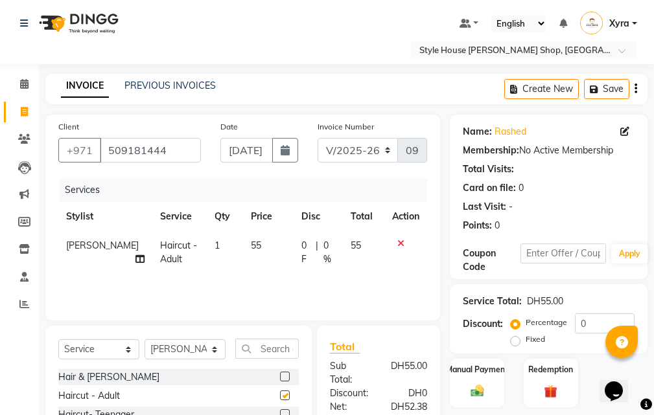
checkbox input "false"
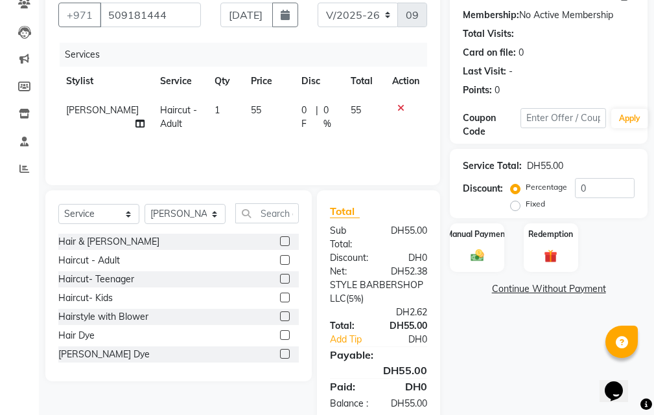
scroll to position [177, 0]
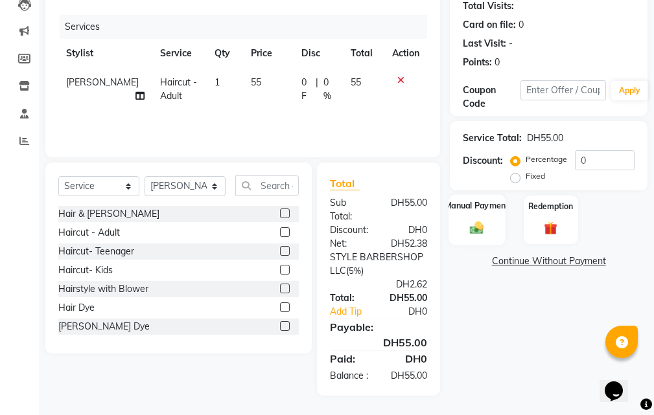
click at [480, 220] on img at bounding box center [477, 228] width 22 height 16
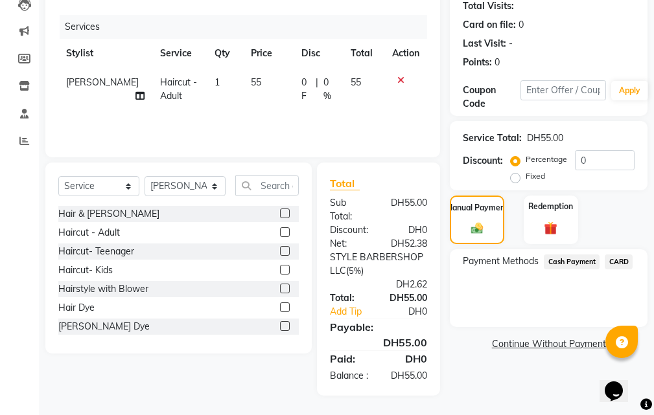
click at [615, 255] on span "CARD" at bounding box center [619, 262] width 28 height 15
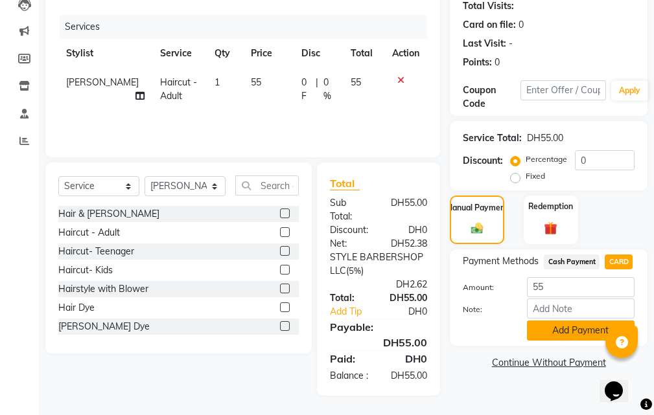
click at [565, 321] on button "Add Payment" at bounding box center [581, 331] width 108 height 20
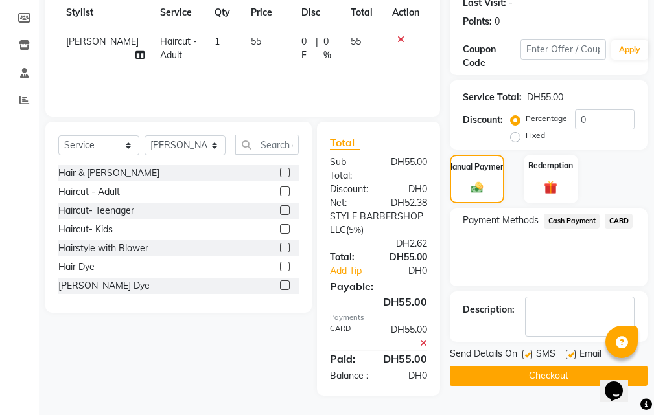
scroll to position [218, 0]
click at [548, 366] on button "Checkout" at bounding box center [549, 376] width 198 height 20
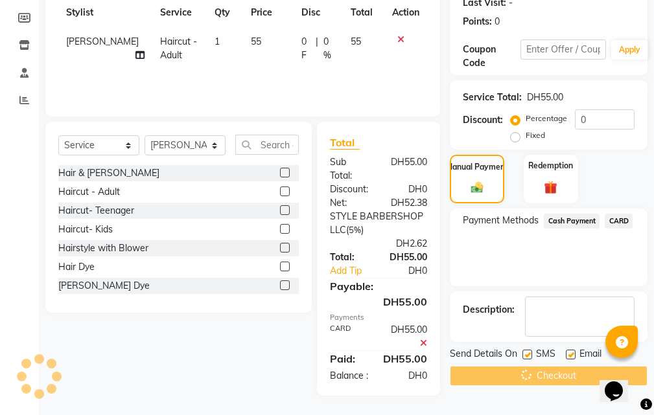
click at [548, 366] on div "Checkout" at bounding box center [549, 376] width 198 height 20
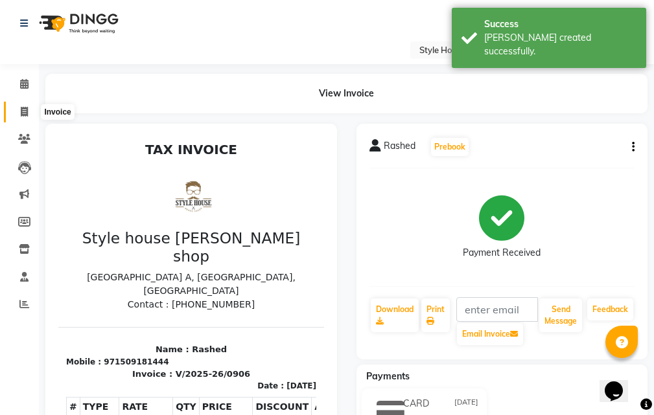
click at [24, 109] on icon at bounding box center [24, 112] width 7 height 10
select select "service"
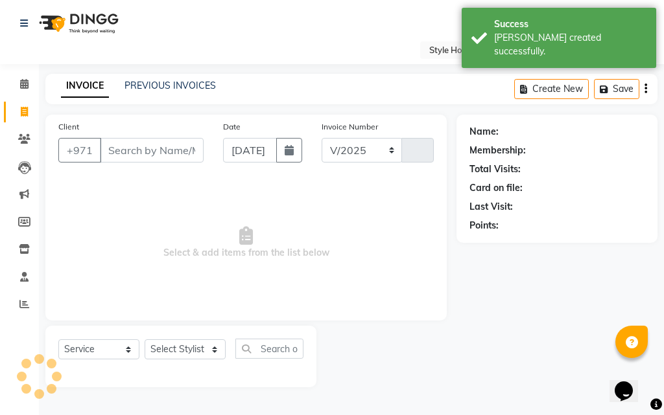
select select "8421"
type input "0907"
click at [189, 148] on input "Client" at bounding box center [152, 150] width 104 height 25
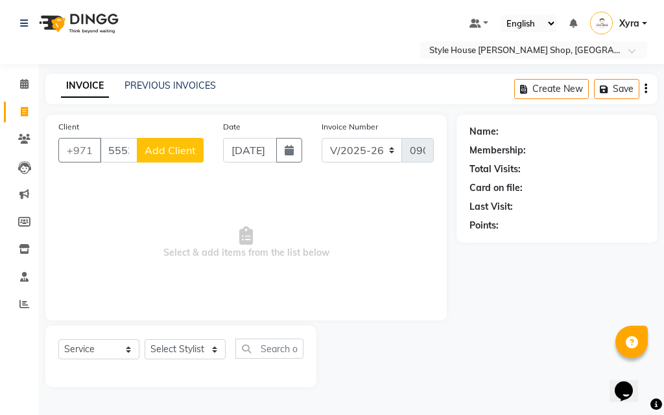
type input "555320"
click at [157, 153] on span "Add Client" at bounding box center [169, 150] width 51 height 13
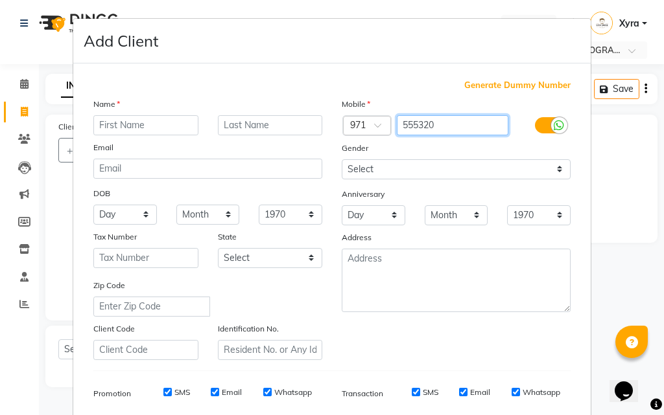
click at [439, 121] on input "555320" at bounding box center [453, 125] width 112 height 20
type input "555320696"
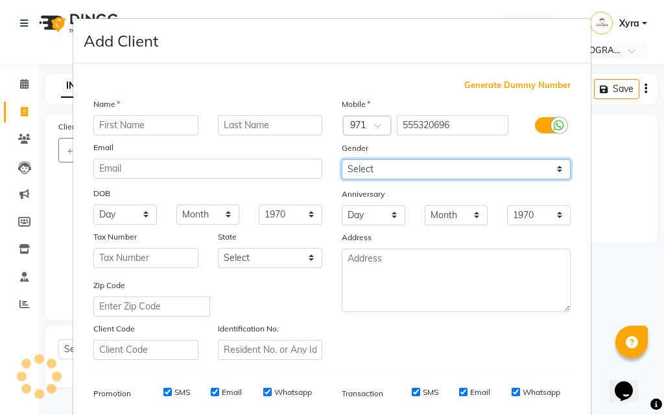
click at [395, 163] on select "Select [DEMOGRAPHIC_DATA] [DEMOGRAPHIC_DATA] Other Prefer Not To Say" at bounding box center [455, 169] width 229 height 20
select select "[DEMOGRAPHIC_DATA]"
click at [341, 159] on select "Select [DEMOGRAPHIC_DATA] [DEMOGRAPHIC_DATA] Other Prefer Not To Say" at bounding box center [455, 169] width 229 height 20
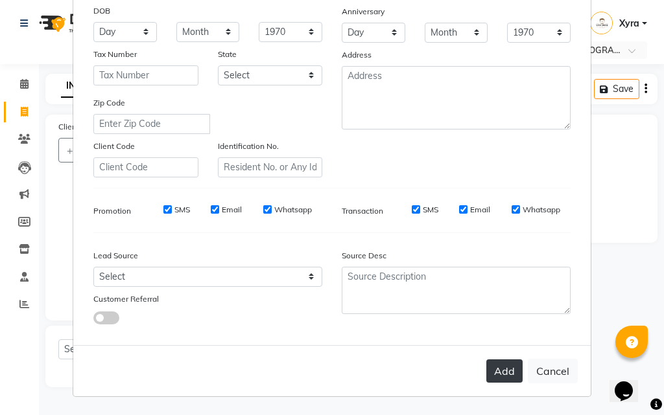
click at [500, 372] on button "Add" at bounding box center [504, 371] width 36 height 23
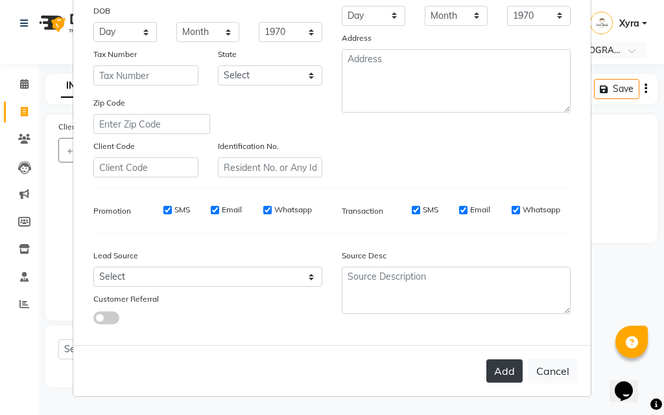
click at [500, 374] on button "Add" at bounding box center [504, 371] width 36 height 23
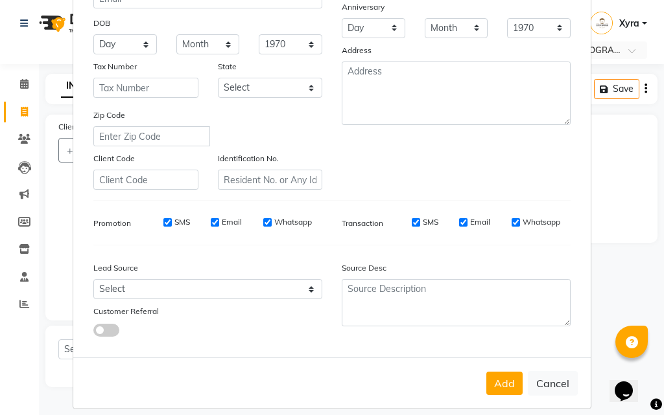
drag, startPoint x: 456, startPoint y: 202, endPoint x: 465, endPoint y: 169, distance: 33.6
click at [433, 190] on div "Generate Dummy Number Name please enter first name Email DOB Day 01 02 03 04 05…" at bounding box center [332, 120] width 496 height 456
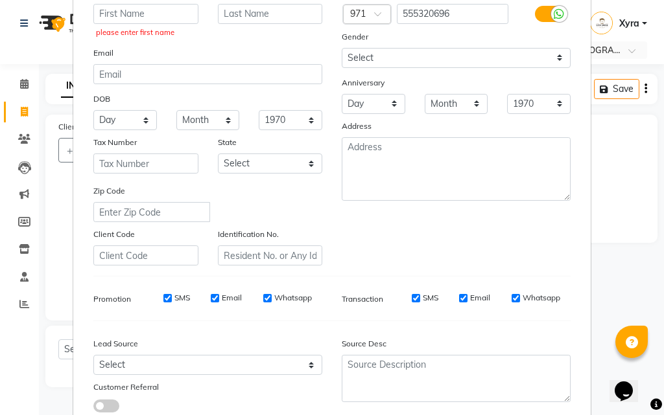
scroll to position [0, 0]
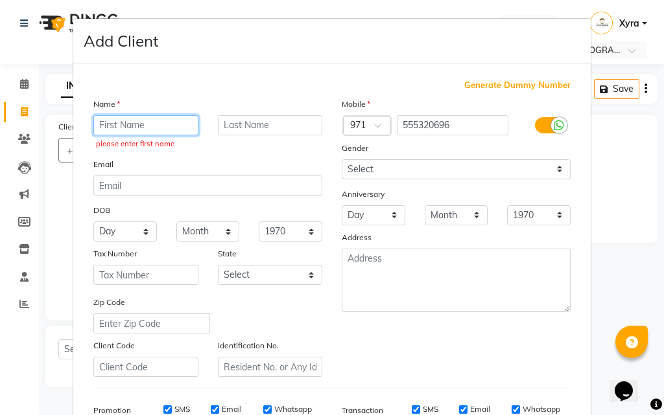
click at [154, 124] on input "text" at bounding box center [145, 125] width 105 height 20
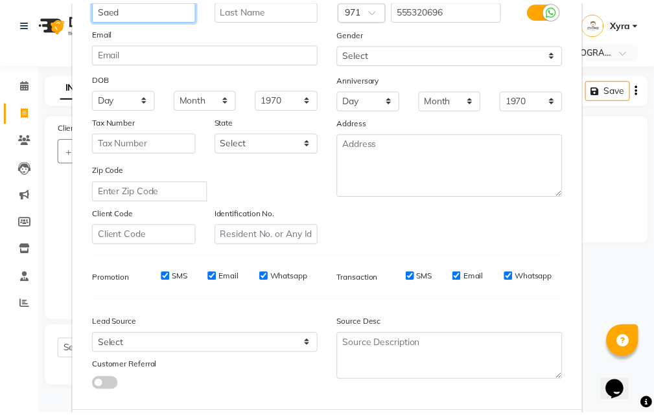
scroll to position [183, 0]
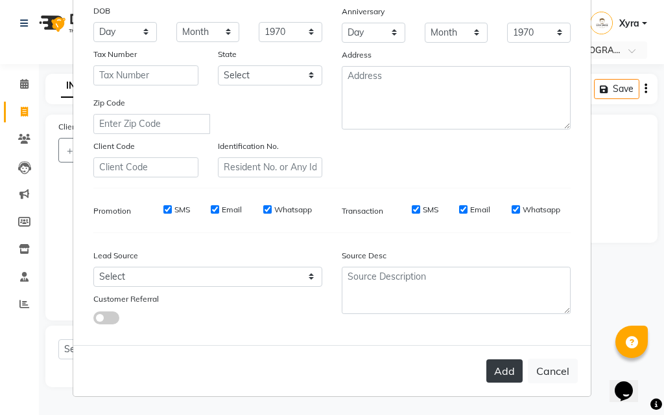
type input "Saed"
click at [509, 378] on button "Add" at bounding box center [504, 371] width 36 height 23
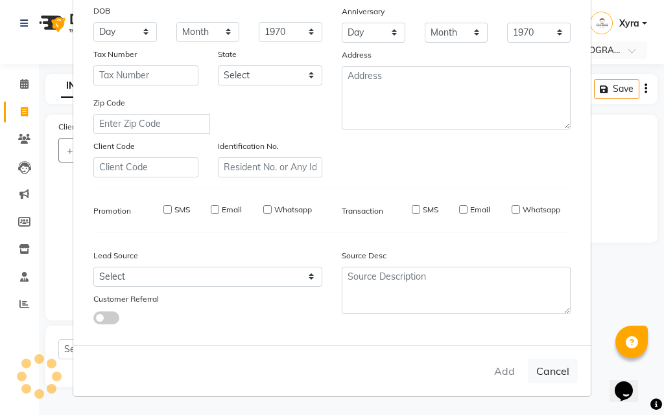
type input "555320696"
select select
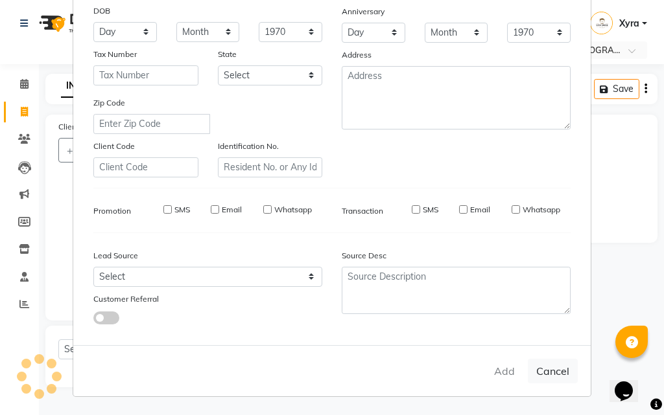
select select
checkbox input "false"
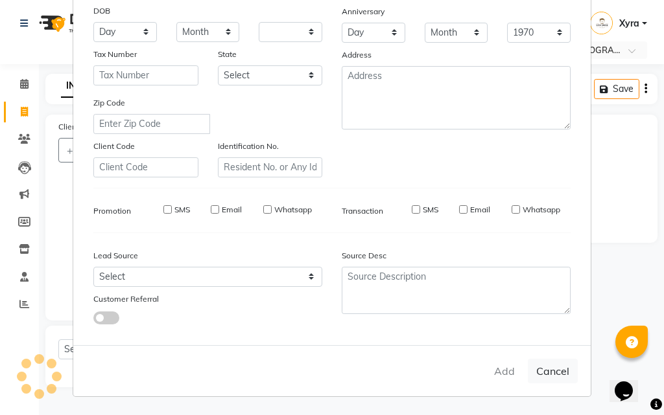
checkbox input "false"
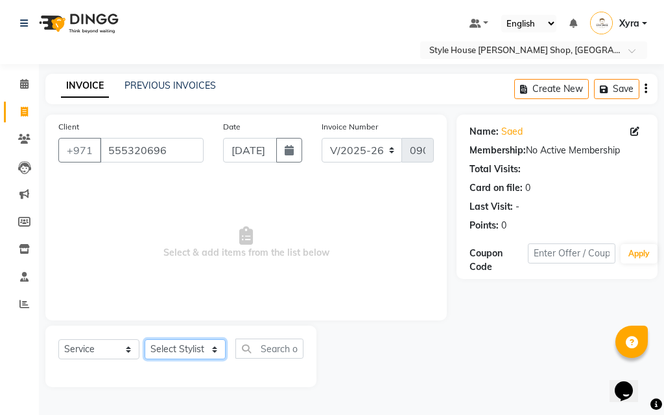
click at [217, 358] on select "Select Stylist [PERSON_NAME] ABDELHANIN [PERSON_NAME] [PERSON_NAME] [PERSON_NAM…" at bounding box center [184, 350] width 81 height 20
select select "86094"
click at [144, 340] on select "Select Stylist [PERSON_NAME] ABDELHANIN [PERSON_NAME] [PERSON_NAME] [PERSON_NAM…" at bounding box center [184, 350] width 81 height 20
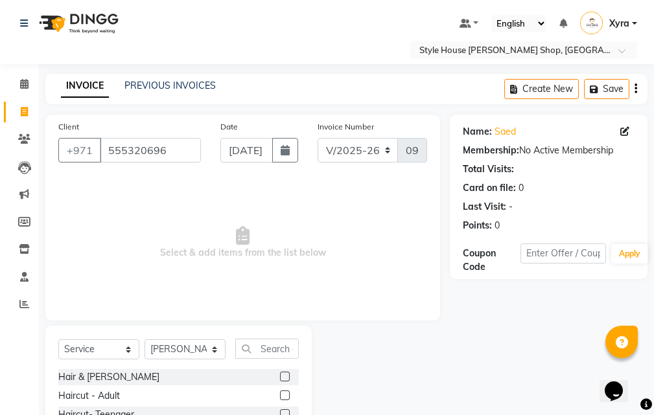
click at [280, 379] on label at bounding box center [285, 377] width 10 height 10
click at [280, 379] on input "checkbox" at bounding box center [284, 377] width 8 height 8
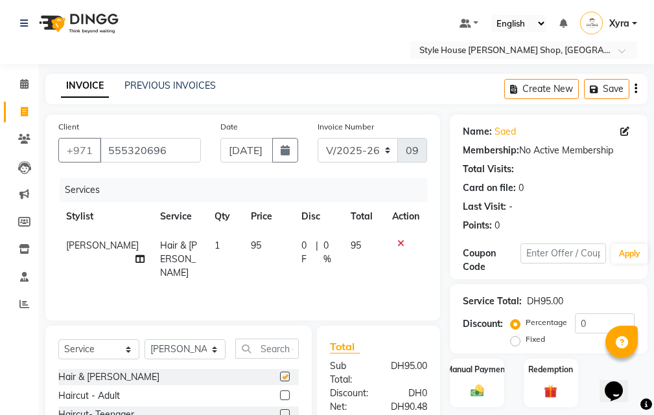
checkbox input "false"
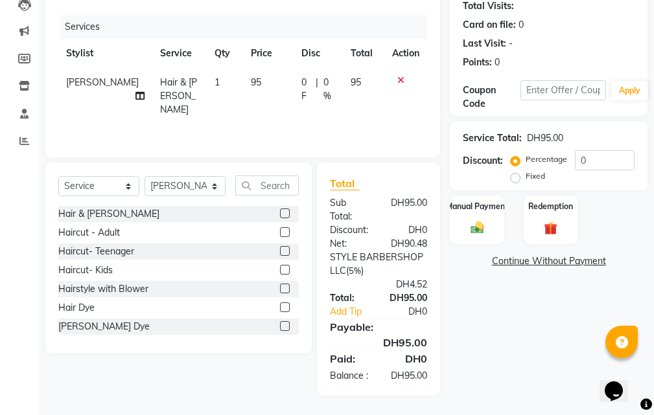
scroll to position [177, 0]
click at [490, 218] on div "Manual Payment" at bounding box center [477, 219] width 56 height 51
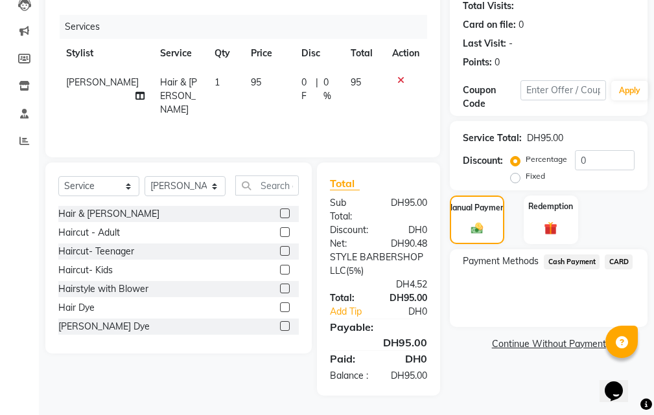
click at [614, 255] on span "CARD" at bounding box center [619, 262] width 28 height 15
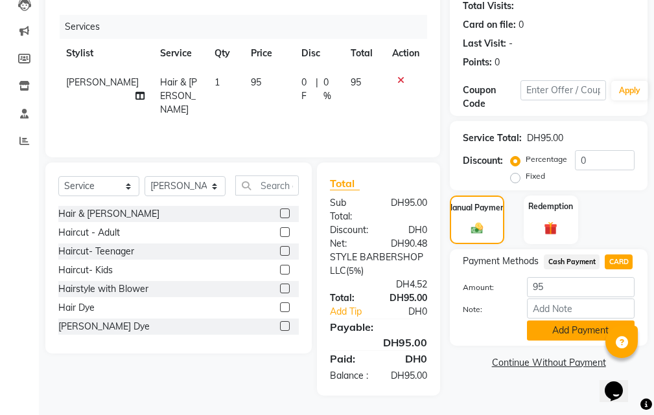
click at [577, 325] on button "Add Payment" at bounding box center [581, 331] width 108 height 20
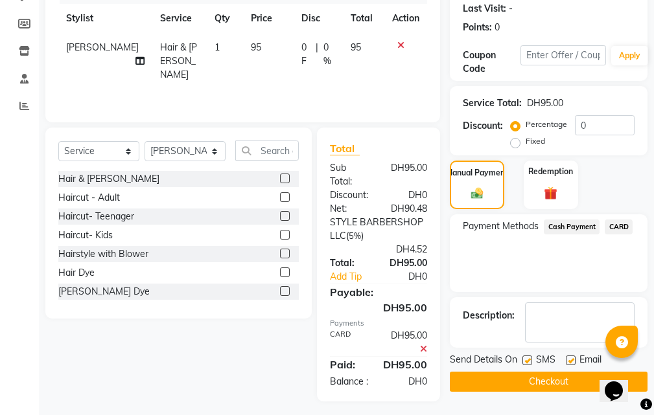
scroll to position [218, 0]
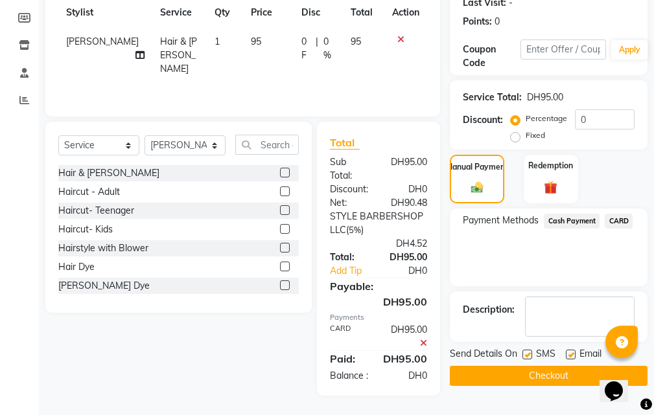
click at [568, 366] on button "Checkout" at bounding box center [549, 376] width 198 height 20
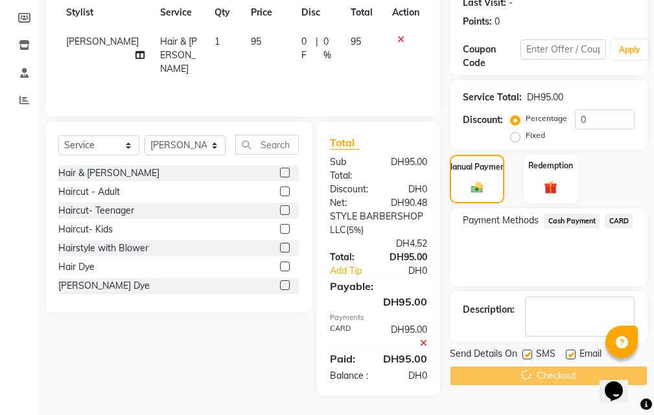
click at [568, 366] on div "Checkout" at bounding box center [549, 376] width 198 height 20
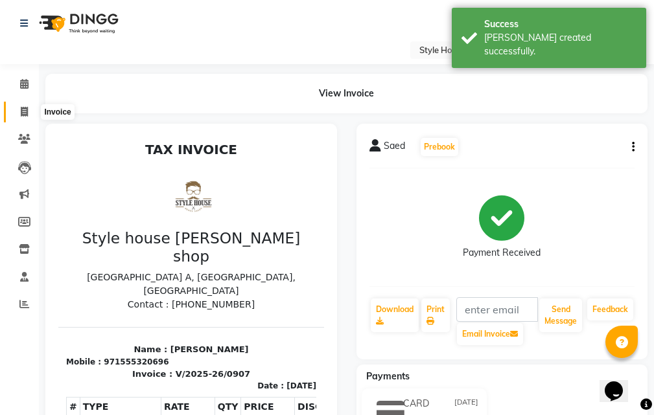
drag, startPoint x: 19, startPoint y: 111, endPoint x: 38, endPoint y: 118, distance: 20.1
click at [19, 112] on span at bounding box center [24, 112] width 23 height 15
select select "service"
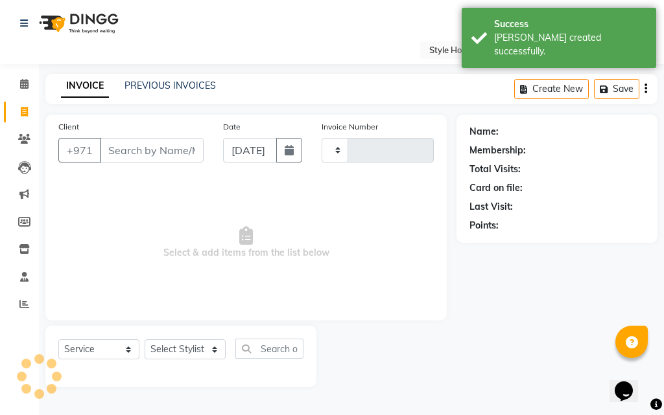
type input "0908"
select select "8421"
click at [134, 148] on input "Client" at bounding box center [152, 150] width 104 height 25
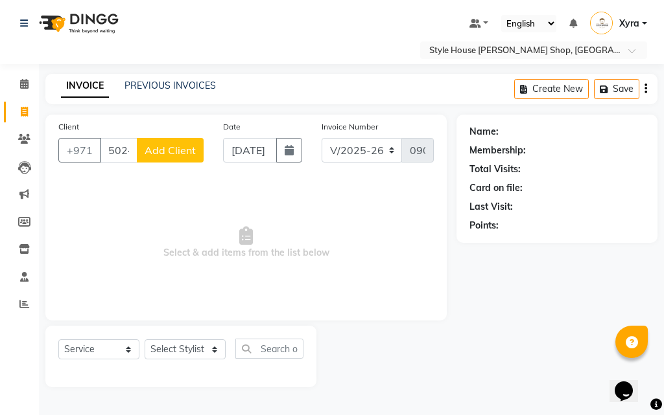
type input "502433232"
click at [179, 155] on span "Add Client" at bounding box center [169, 150] width 51 height 13
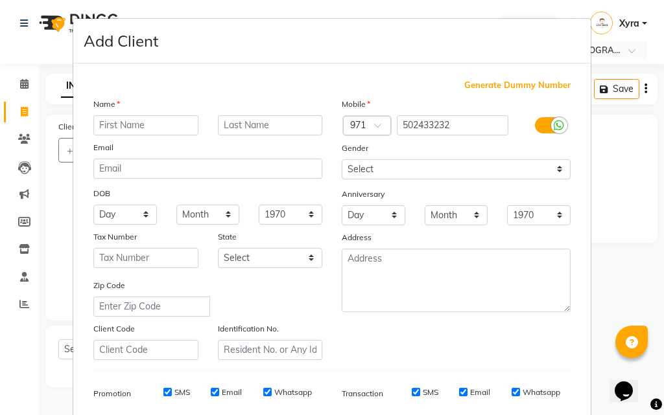
click at [175, 128] on input "text" at bounding box center [145, 125] width 105 height 20
type input "[PERSON_NAME]"
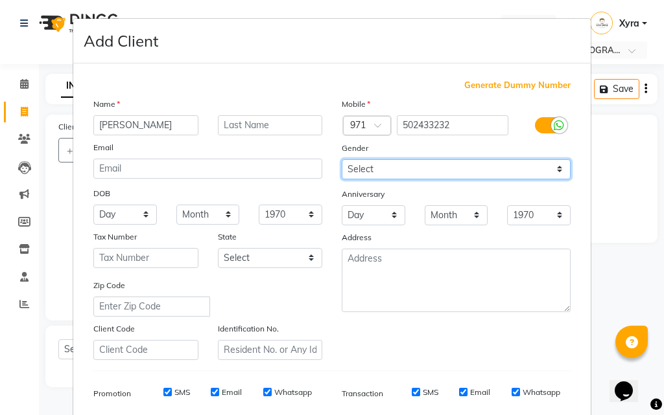
click at [454, 170] on select "Select [DEMOGRAPHIC_DATA] [DEMOGRAPHIC_DATA] Other Prefer Not To Say" at bounding box center [455, 169] width 229 height 20
select select "[DEMOGRAPHIC_DATA]"
click at [341, 159] on select "Select [DEMOGRAPHIC_DATA] [DEMOGRAPHIC_DATA] Other Prefer Not To Say" at bounding box center [455, 169] width 229 height 20
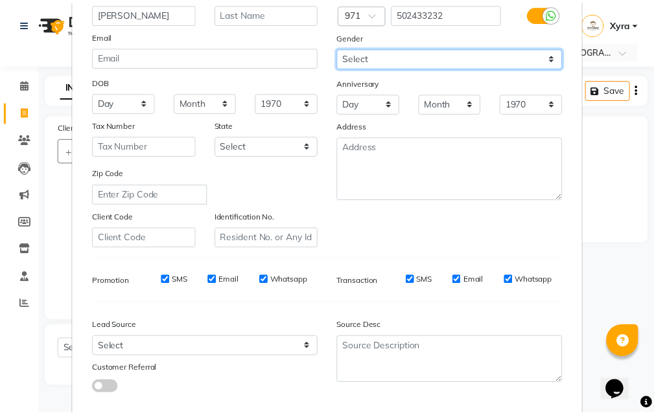
scroll to position [183, 0]
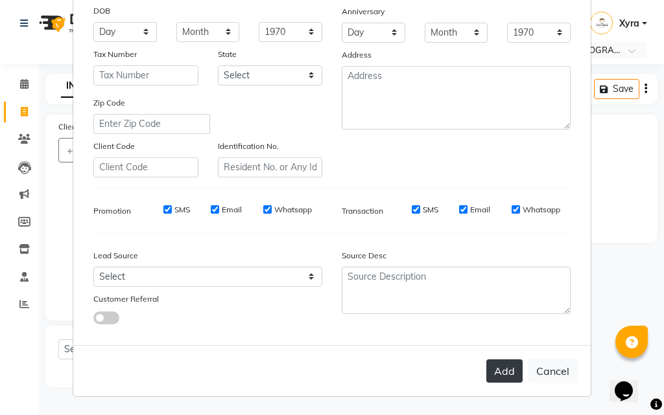
click at [494, 374] on button "Add" at bounding box center [504, 371] width 36 height 23
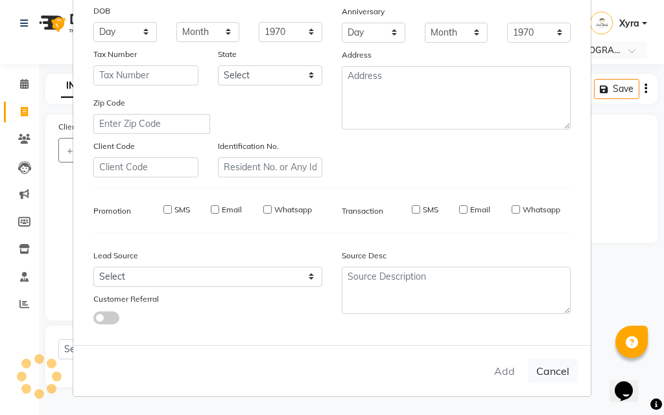
select select
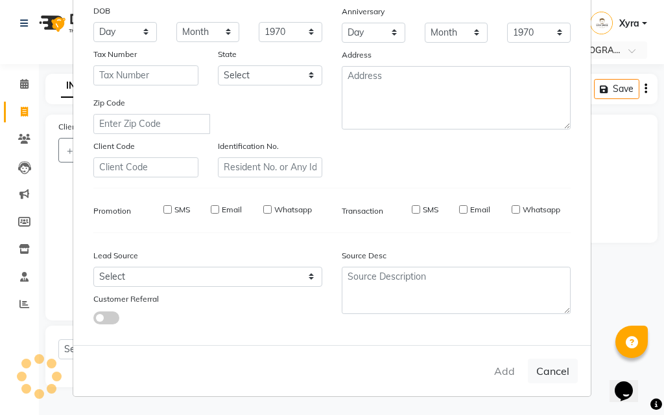
select select
checkbox input "false"
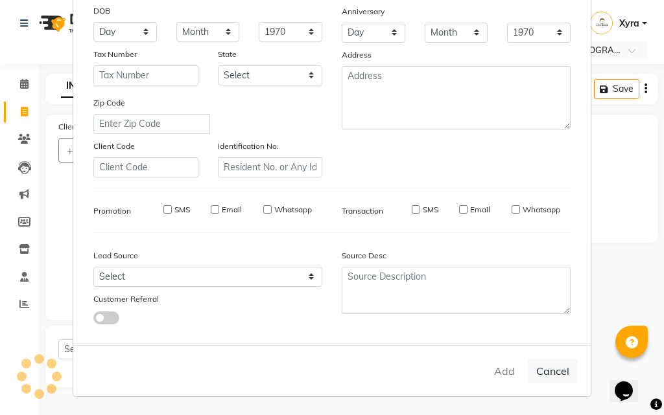
checkbox input "false"
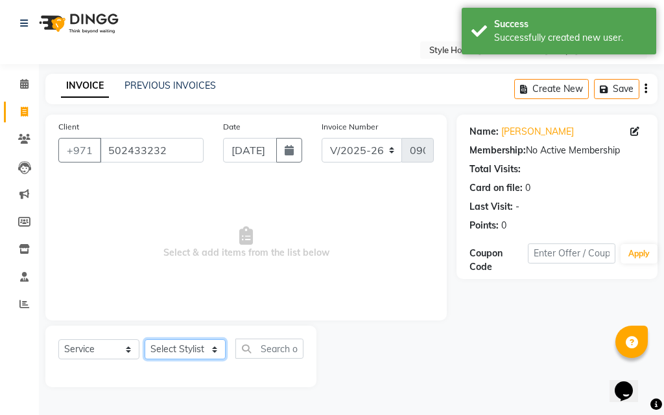
click at [203, 356] on select "Select Stylist [PERSON_NAME] ABDELHANIN [PERSON_NAME] [PERSON_NAME] [PERSON_NAM…" at bounding box center [184, 350] width 81 height 20
select select "83268"
click at [144, 340] on select "Select Stylist [PERSON_NAME] ABDELHANIN [PERSON_NAME] [PERSON_NAME] [PERSON_NAM…" at bounding box center [184, 350] width 81 height 20
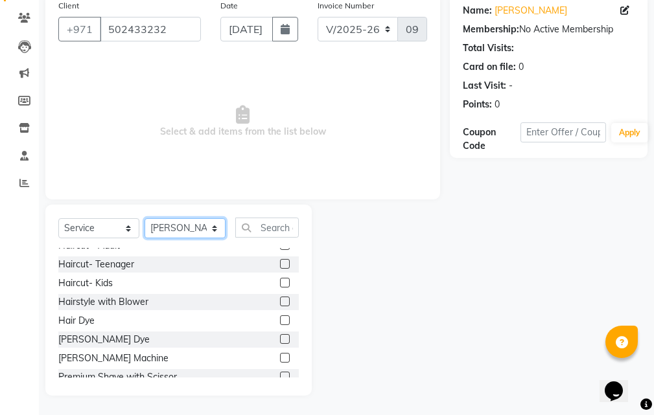
scroll to position [55, 0]
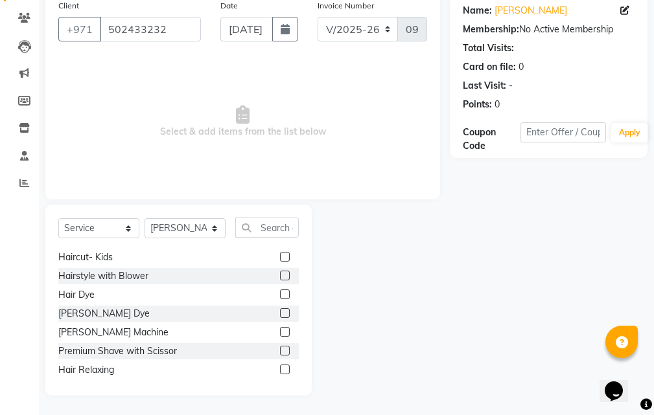
click at [280, 352] on label at bounding box center [285, 351] width 10 height 10
click at [280, 352] on input "checkbox" at bounding box center [284, 351] width 8 height 8
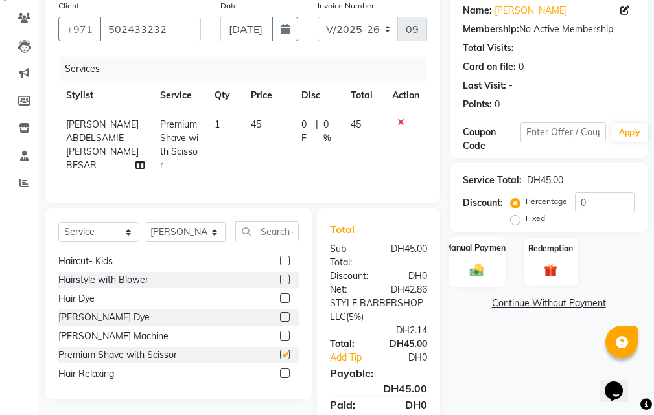
checkbox input "false"
click at [470, 272] on img at bounding box center [477, 270] width 22 height 16
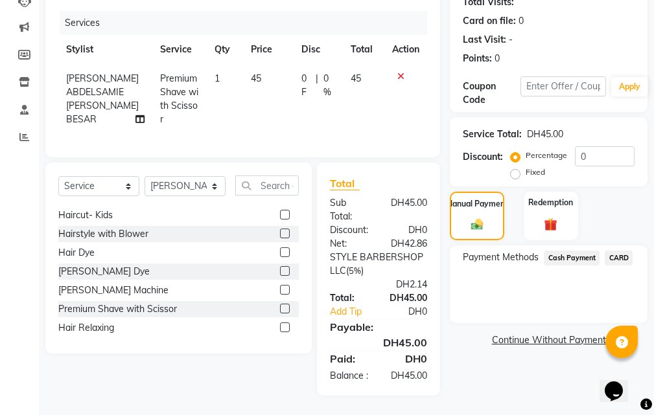
scroll to position [190, 0]
click at [612, 251] on span "CARD" at bounding box center [619, 258] width 28 height 15
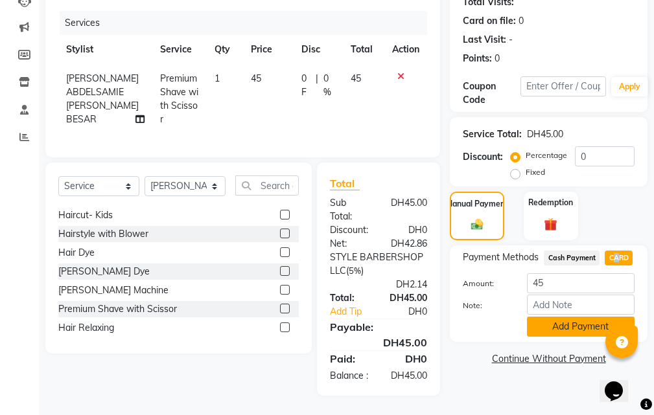
click at [598, 317] on button "Add Payment" at bounding box center [581, 327] width 108 height 20
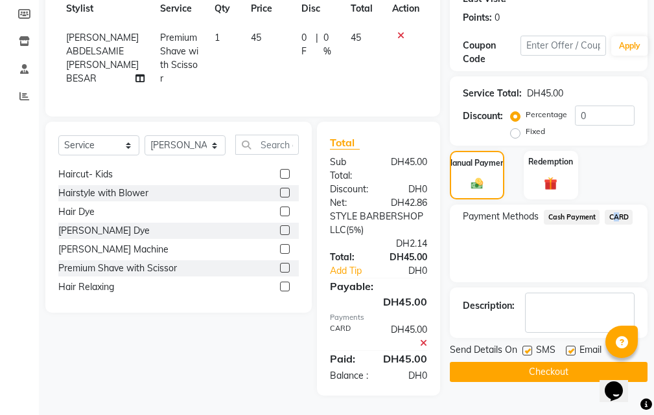
scroll to position [231, 0]
click at [555, 362] on button "Checkout" at bounding box center [549, 372] width 198 height 20
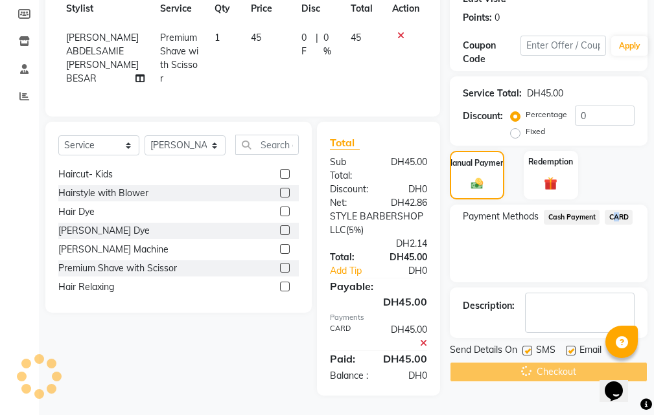
click at [555, 362] on div "Checkout" at bounding box center [549, 372] width 198 height 20
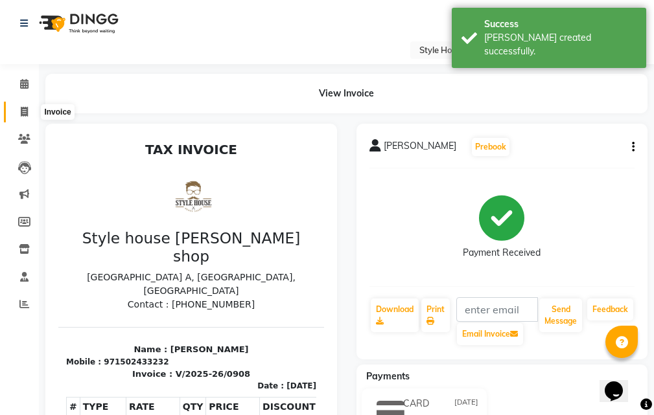
click at [17, 110] on span at bounding box center [24, 112] width 23 height 15
select select "service"
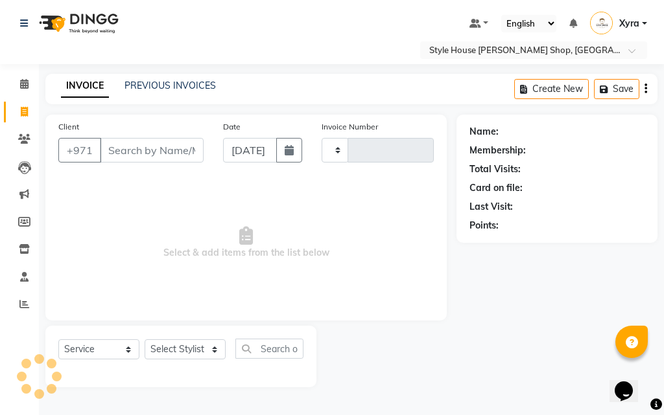
type input "0909"
select select "8421"
drag, startPoint x: 174, startPoint y: 148, endPoint x: 190, endPoint y: 153, distance: 17.4
click at [174, 149] on input "Client" at bounding box center [152, 150] width 104 height 25
type input "525514789"
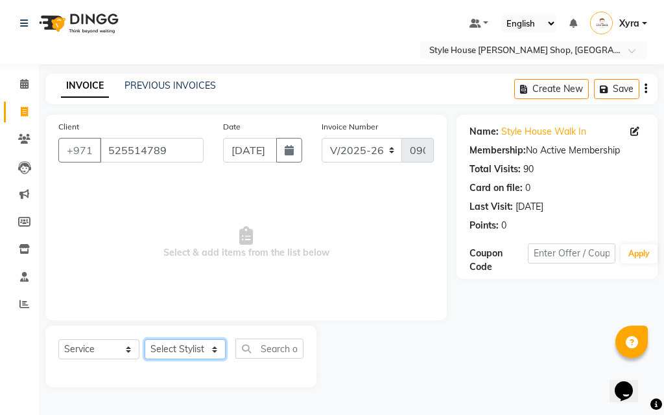
drag, startPoint x: 209, startPoint y: 351, endPoint x: 209, endPoint y: 341, distance: 10.4
click at [209, 351] on select "Select Stylist [PERSON_NAME] ABDELHANIN [PERSON_NAME] [PERSON_NAME] [PERSON_NAM…" at bounding box center [184, 350] width 81 height 20
select select "83268"
click at [144, 340] on select "Select Stylist [PERSON_NAME] ABDELHANIN [PERSON_NAME] [PERSON_NAME] [PERSON_NAM…" at bounding box center [184, 350] width 81 height 20
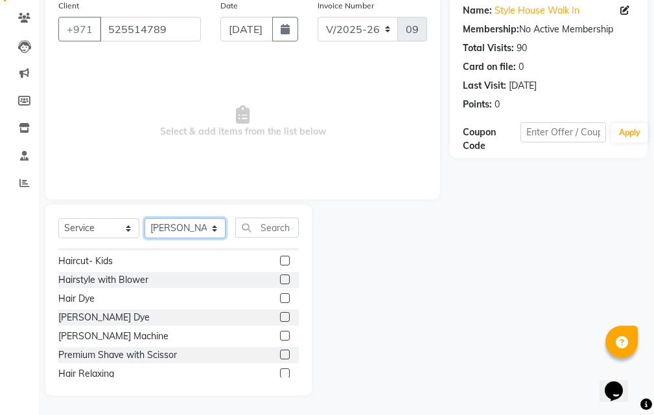
scroll to position [77, 0]
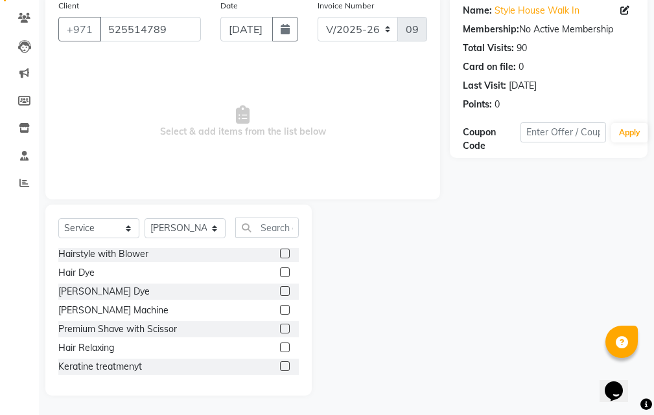
click at [280, 327] on label at bounding box center [285, 329] width 10 height 10
click at [280, 327] on input "checkbox" at bounding box center [284, 329] width 8 height 8
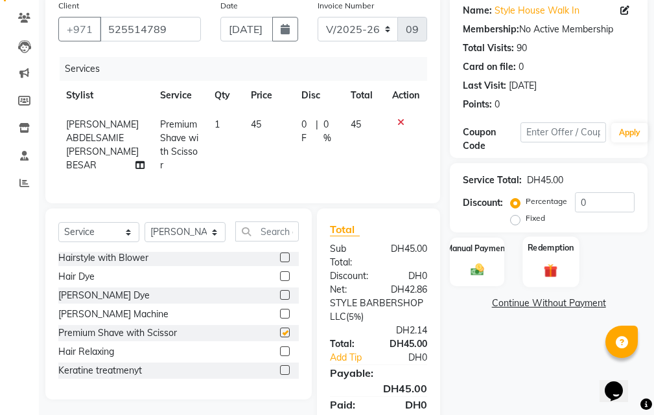
checkbox input "false"
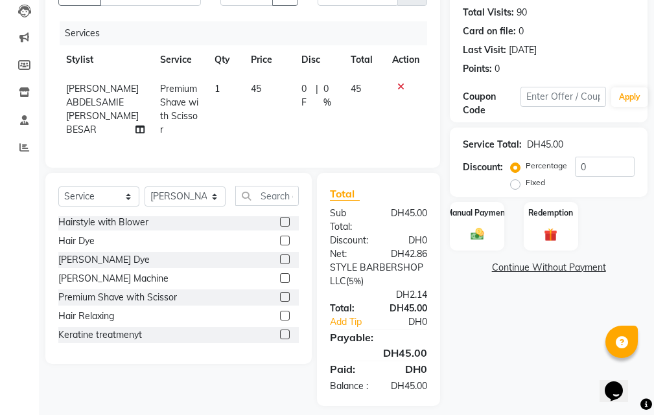
scroll to position [190, 0]
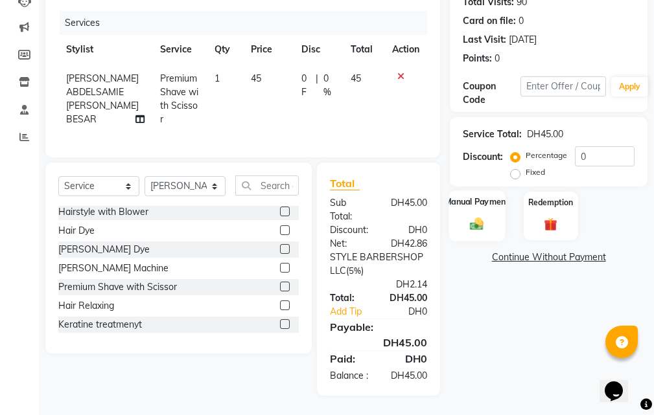
click at [485, 216] on img at bounding box center [477, 224] width 22 height 16
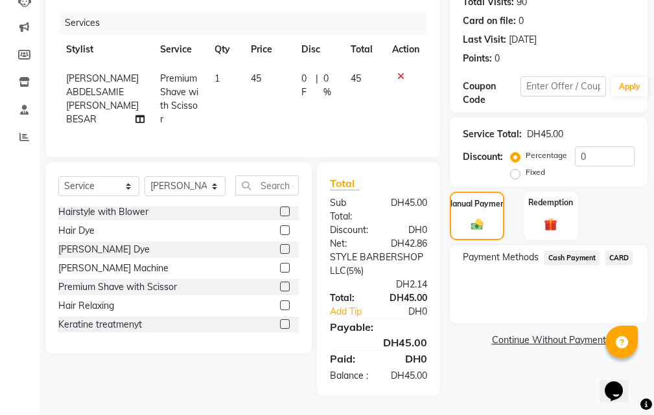
click at [627, 251] on span "CARD" at bounding box center [619, 258] width 28 height 15
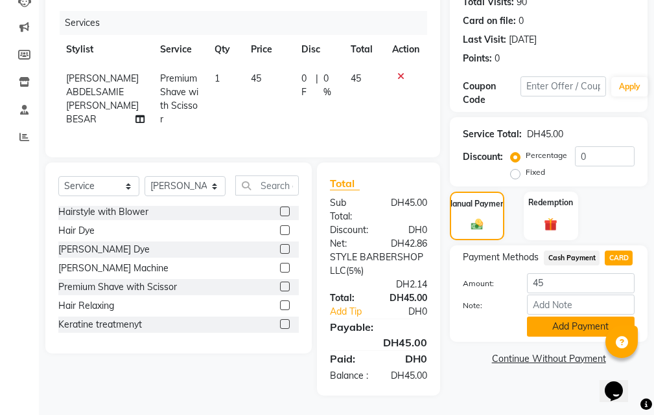
click at [570, 317] on button "Add Payment" at bounding box center [581, 327] width 108 height 20
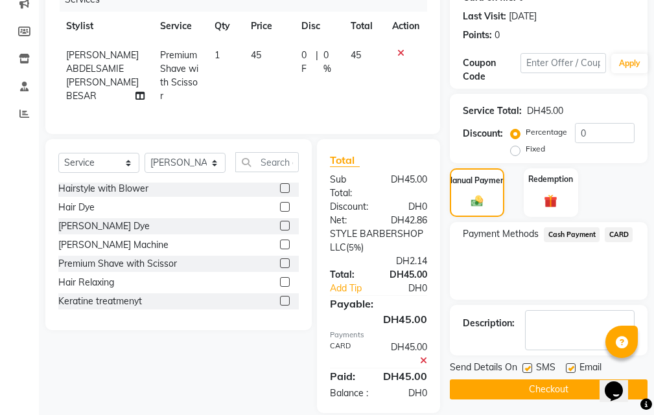
scroll to position [231, 0]
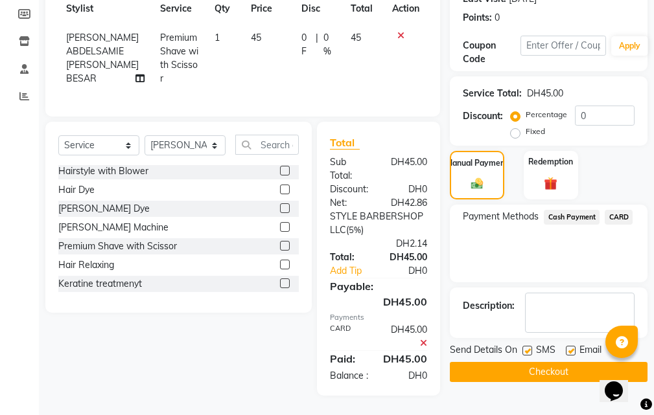
click at [557, 362] on button "Checkout" at bounding box center [549, 372] width 198 height 20
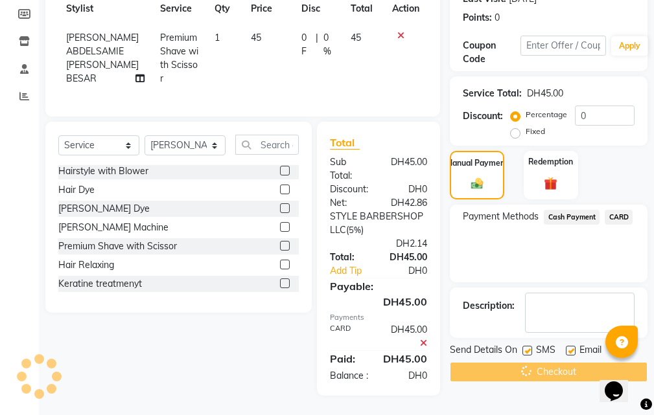
click at [557, 362] on div "Checkout" at bounding box center [549, 372] width 198 height 20
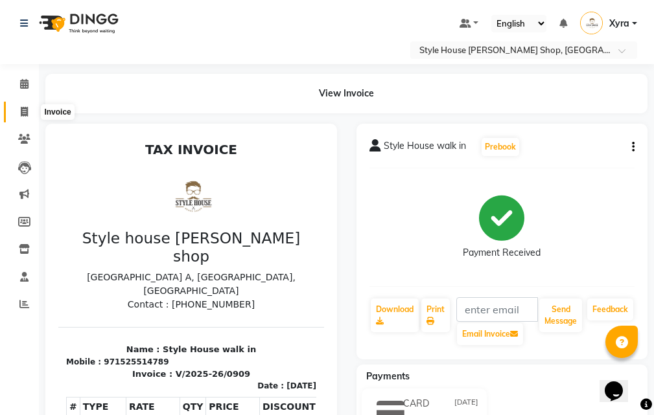
click at [23, 107] on icon at bounding box center [24, 112] width 7 height 10
select select "service"
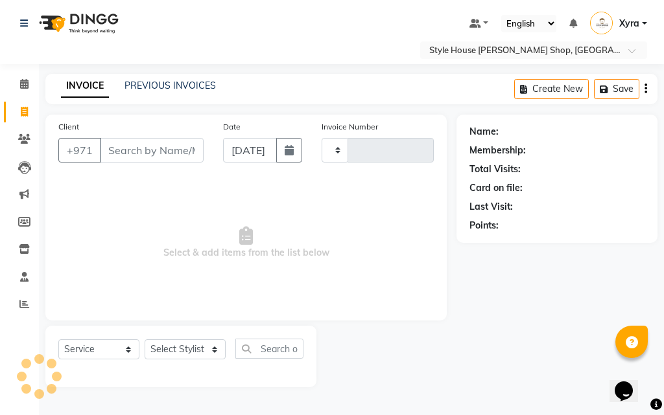
type input "0910"
select select "8421"
click at [150, 150] on input "Client" at bounding box center [152, 150] width 104 height 25
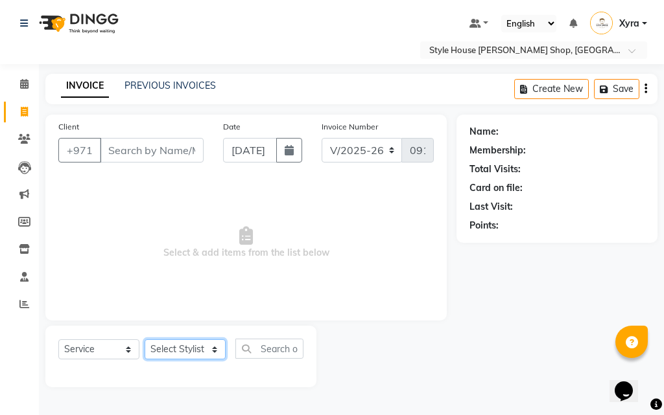
click at [198, 352] on select "Select Stylist [PERSON_NAME] ABDELHANIN [PERSON_NAME] [PERSON_NAME] [PERSON_NAM…" at bounding box center [184, 350] width 81 height 20
select select "83268"
click at [144, 340] on select "Select Stylist [PERSON_NAME] ABDELHANIN [PERSON_NAME] [PERSON_NAME] [PERSON_NAM…" at bounding box center [184, 350] width 81 height 20
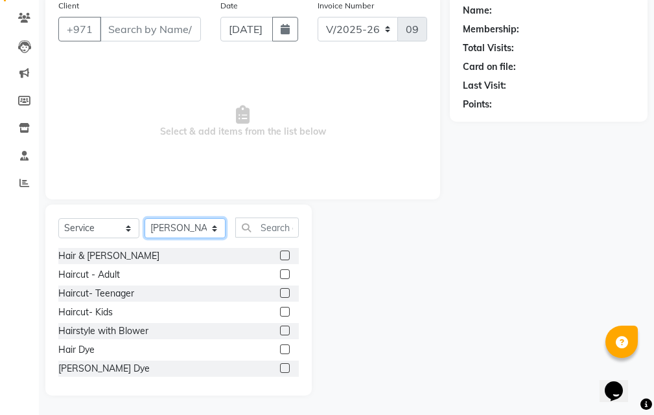
scroll to position [66, 0]
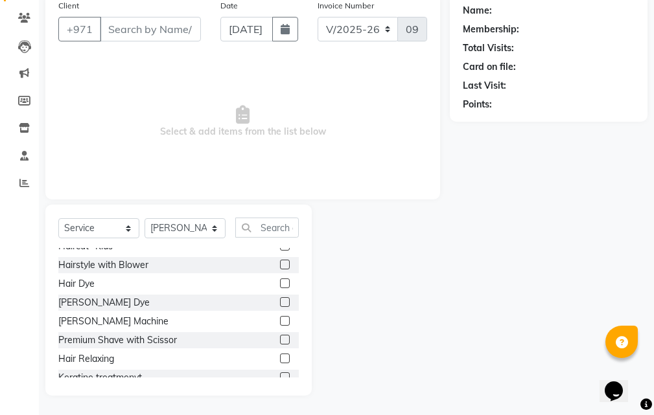
click at [280, 341] on label at bounding box center [285, 340] width 10 height 10
click at [280, 341] on input "checkbox" at bounding box center [284, 340] width 8 height 8
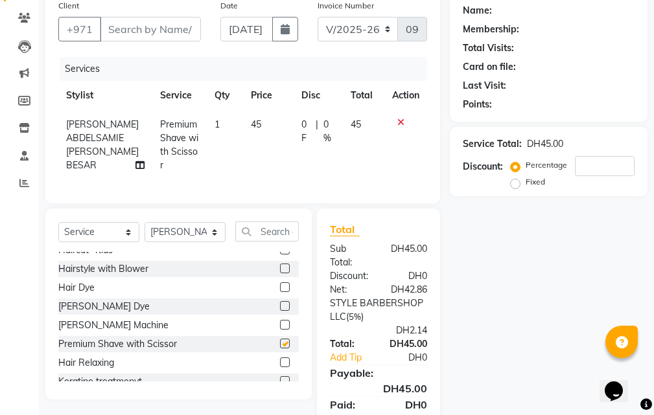
checkbox input "false"
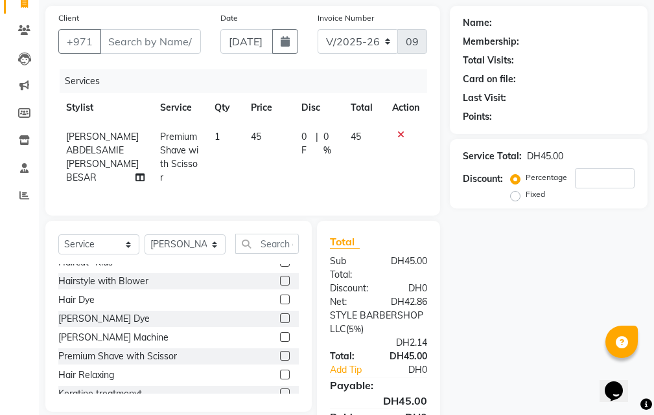
scroll to position [0, 0]
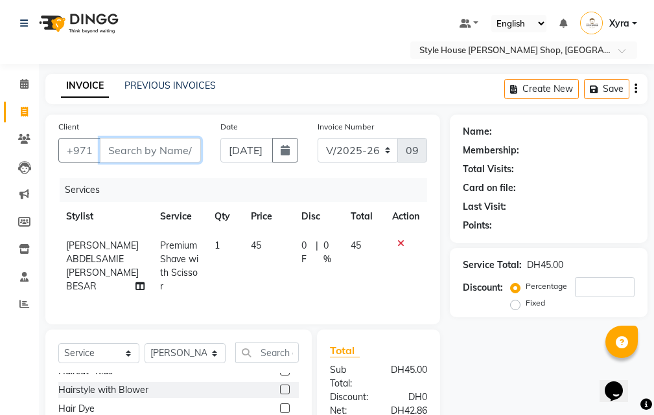
click at [157, 152] on input "Client" at bounding box center [150, 150] width 101 height 25
type input "s"
type input "0"
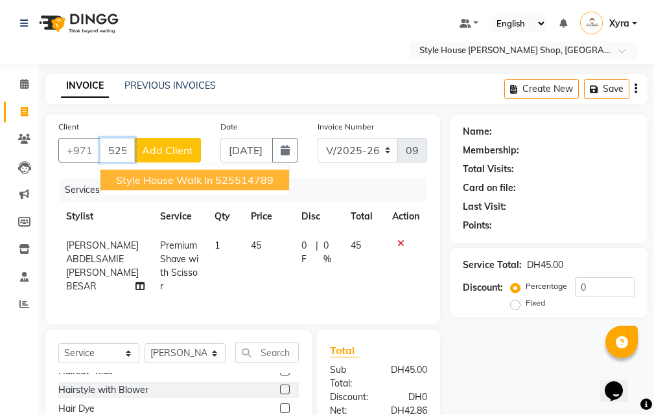
type input "525514789"
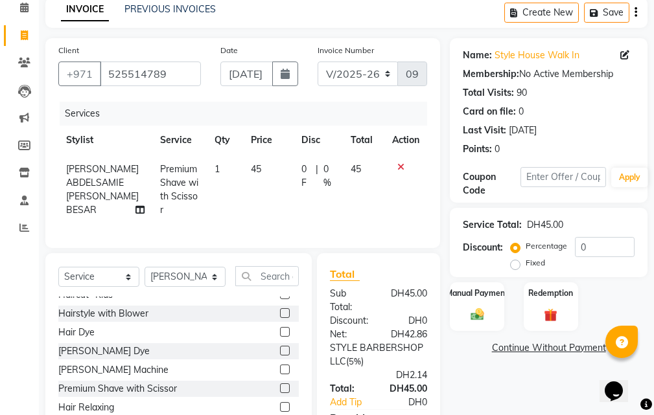
scroll to position [130, 0]
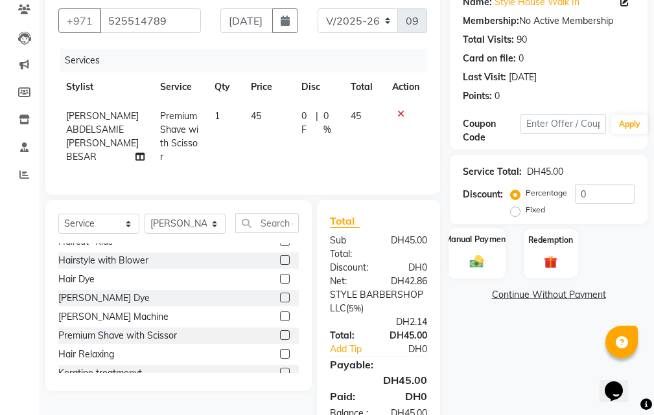
click at [481, 253] on div "Manual Payment" at bounding box center [477, 253] width 56 height 51
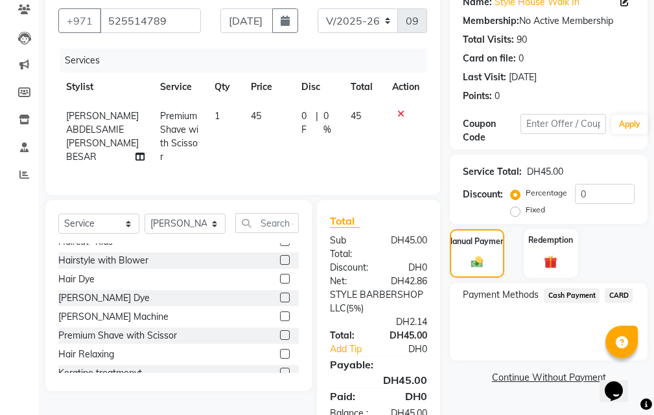
click at [617, 295] on span "CARD" at bounding box center [619, 295] width 28 height 15
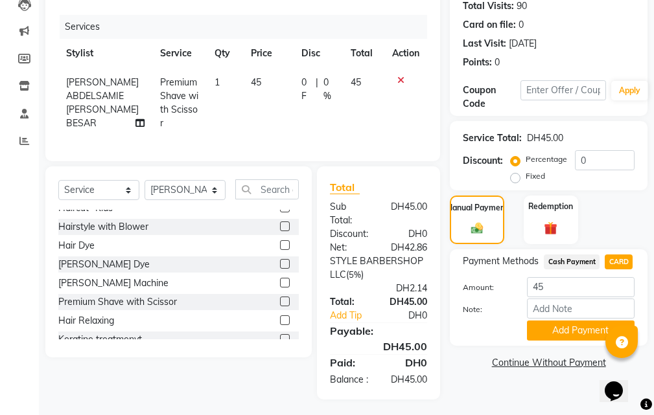
scroll to position [190, 0]
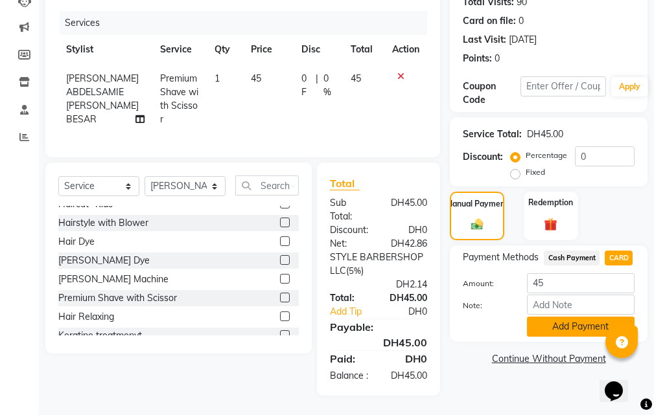
click at [569, 317] on button "Add Payment" at bounding box center [581, 327] width 108 height 20
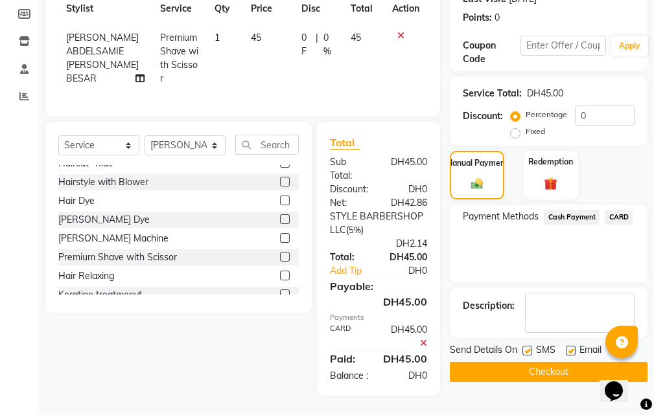
scroll to position [231, 0]
click at [563, 362] on button "Checkout" at bounding box center [549, 372] width 198 height 20
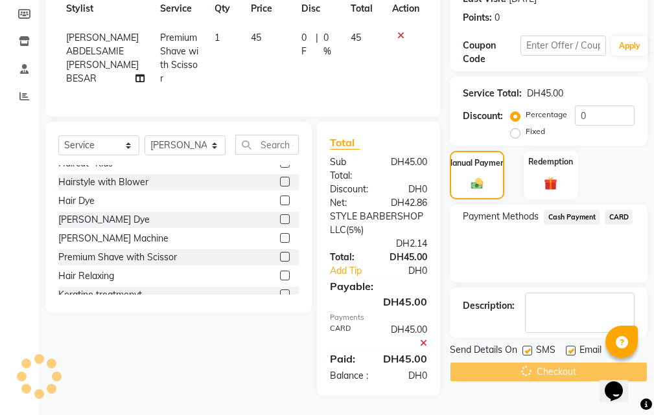
click at [563, 362] on div "Checkout" at bounding box center [549, 372] width 198 height 20
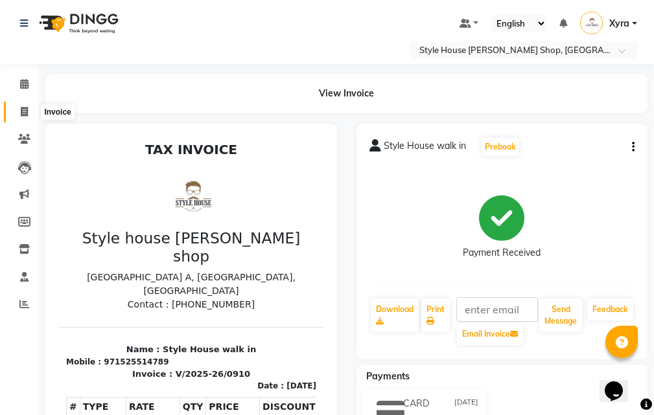
click at [24, 110] on icon at bounding box center [24, 112] width 7 height 10
select select "service"
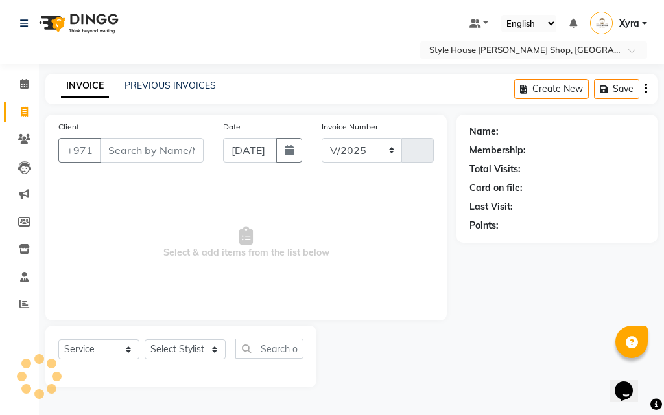
select select "8421"
type input "0911"
click at [176, 149] on input "Client" at bounding box center [152, 150] width 104 height 25
click at [163, 150] on input "Client" at bounding box center [152, 150] width 104 height 25
type input "525514789"
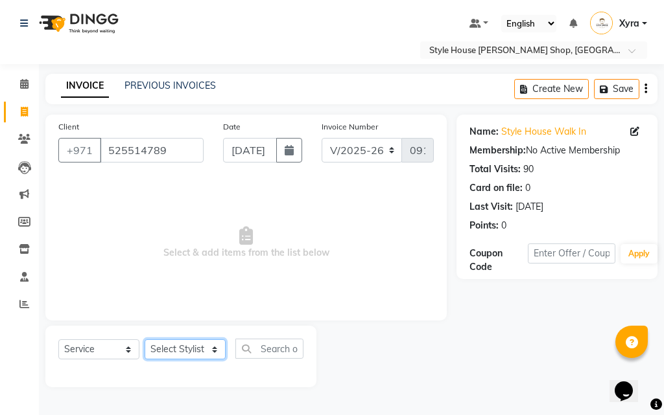
click at [205, 350] on select "Select Stylist [PERSON_NAME] ABDELHANIN [PERSON_NAME] [PERSON_NAME] [PERSON_NAM…" at bounding box center [184, 350] width 81 height 20
select select "86094"
click at [144, 340] on select "Select Stylist [PERSON_NAME] ABDELHANIN [PERSON_NAME] [PERSON_NAME] [PERSON_NAM…" at bounding box center [184, 350] width 81 height 20
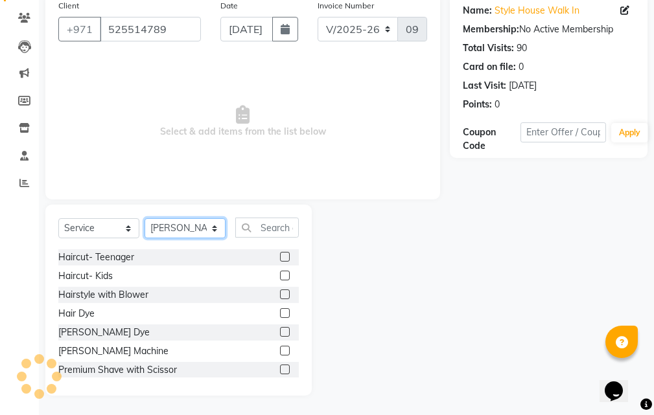
scroll to position [62, 0]
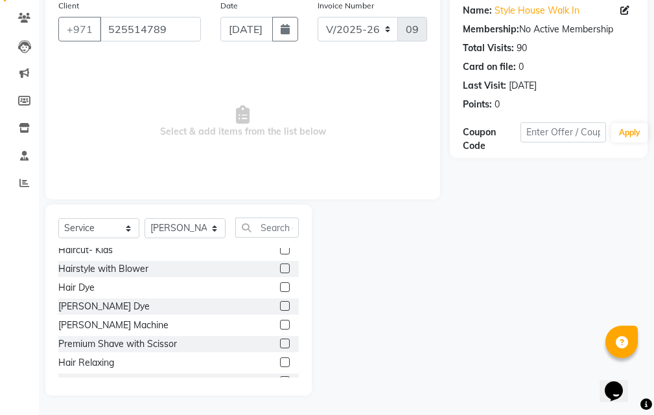
click at [280, 341] on label at bounding box center [285, 344] width 10 height 10
click at [280, 341] on input "checkbox" at bounding box center [284, 344] width 8 height 8
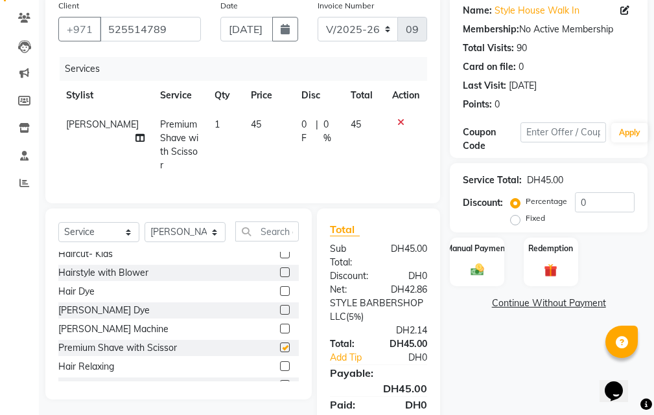
checkbox input "false"
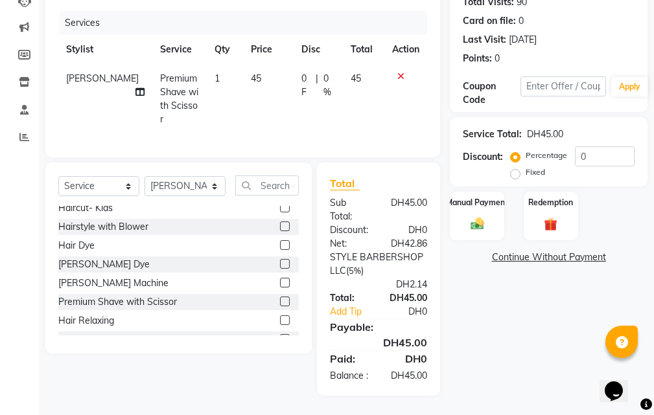
scroll to position [177, 0]
click at [470, 216] on img at bounding box center [477, 224] width 22 height 16
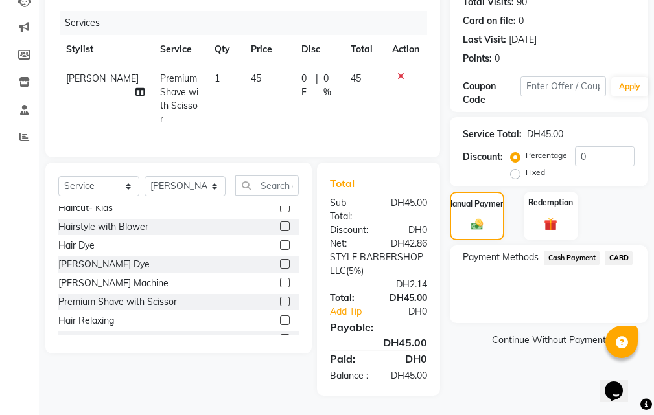
click at [623, 251] on span "CARD" at bounding box center [619, 258] width 28 height 15
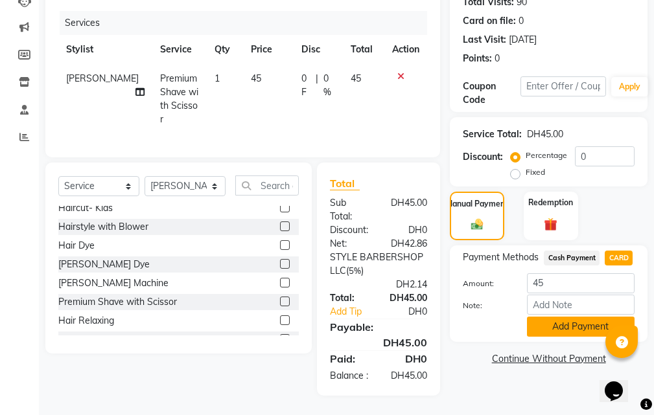
click at [579, 321] on button "Add Payment" at bounding box center [581, 327] width 108 height 20
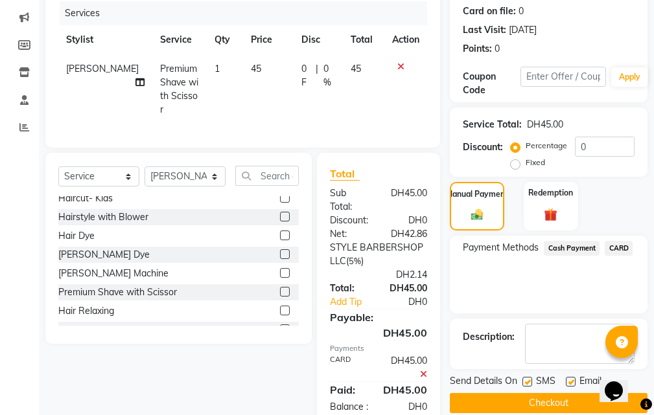
click at [579, 321] on div "Description:" at bounding box center [549, 344] width 198 height 51
click at [542, 407] on button "Checkout" at bounding box center [549, 403] width 198 height 20
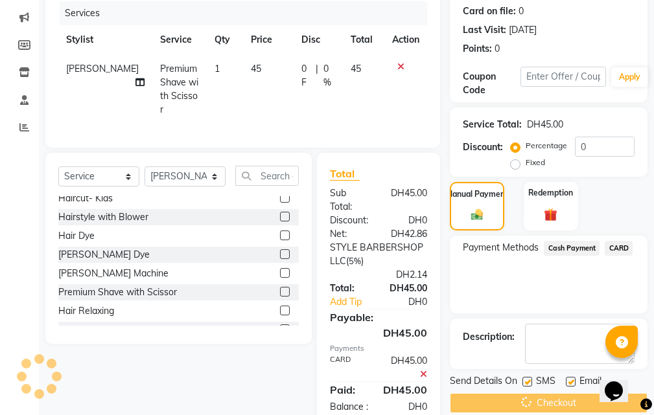
click at [542, 407] on div "Checkout" at bounding box center [549, 403] width 198 height 20
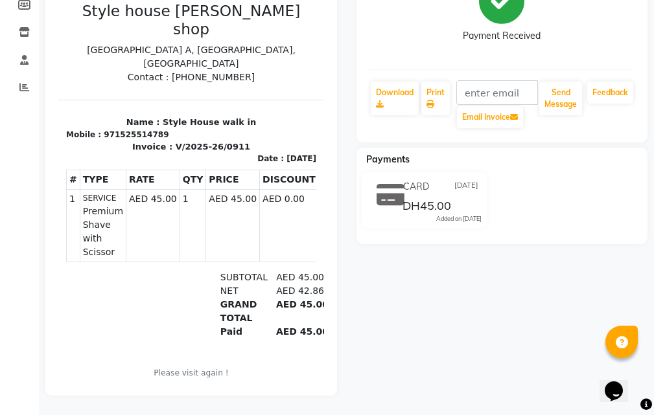
scroll to position [227, 0]
drag, startPoint x: 55, startPoint y: 91, endPoint x: 40, endPoint y: 65, distance: 30.2
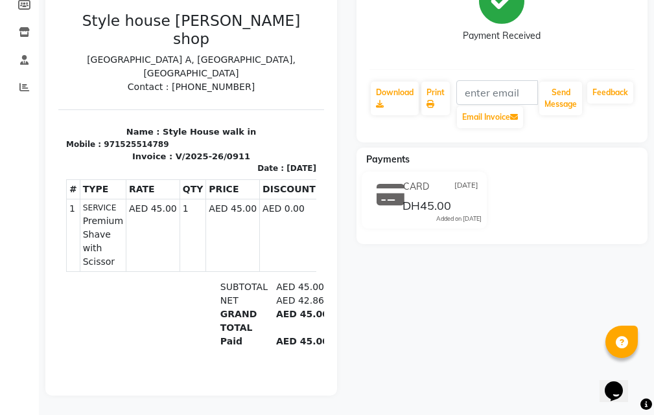
scroll to position [0, 0]
click at [28, 82] on icon at bounding box center [24, 87] width 10 height 10
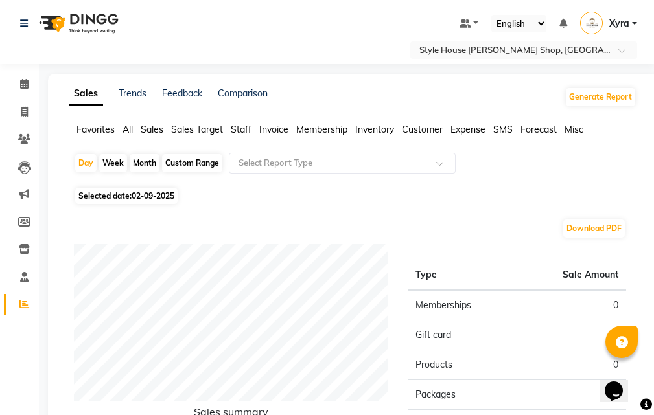
click at [157, 197] on span "02-09-2025" at bounding box center [153, 196] width 43 height 10
select select "9"
select select "2025"
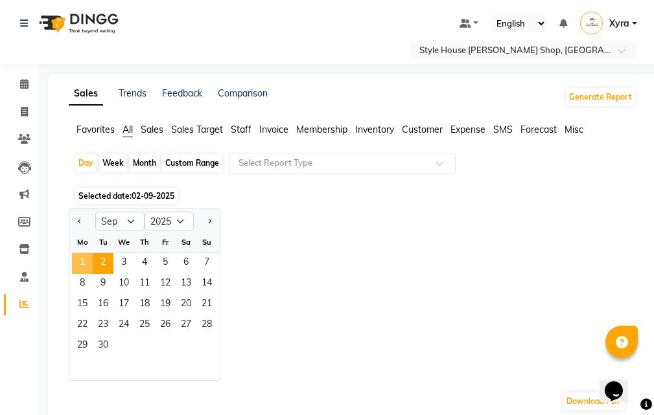
click at [84, 259] on span "1" at bounding box center [82, 263] width 21 height 21
